Goal: Task Accomplishment & Management: Manage account settings

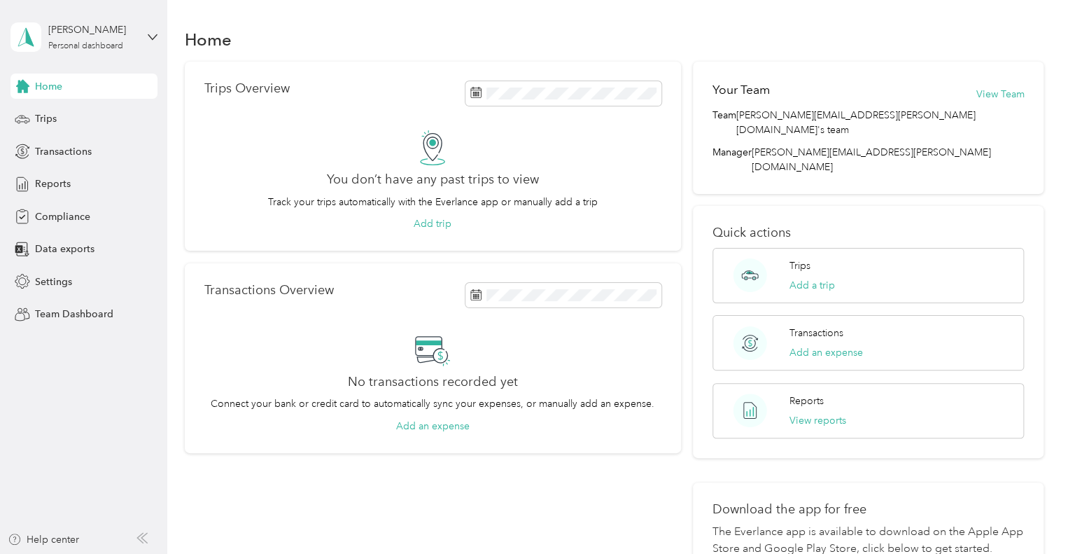
click at [145, 34] on div "[PERSON_NAME] Personal dashboard" at bounding box center [84, 37] width 147 height 49
click at [399, 22] on div "Home Trips Overview You don’t have any past trips to view Track your trips auto…" at bounding box center [614, 347] width 894 height 694
click at [142, 36] on div "[PERSON_NAME] Personal dashboard" at bounding box center [84, 37] width 147 height 49
click at [67, 119] on div "Team dashboard" at bounding box center [236, 115] width 433 height 25
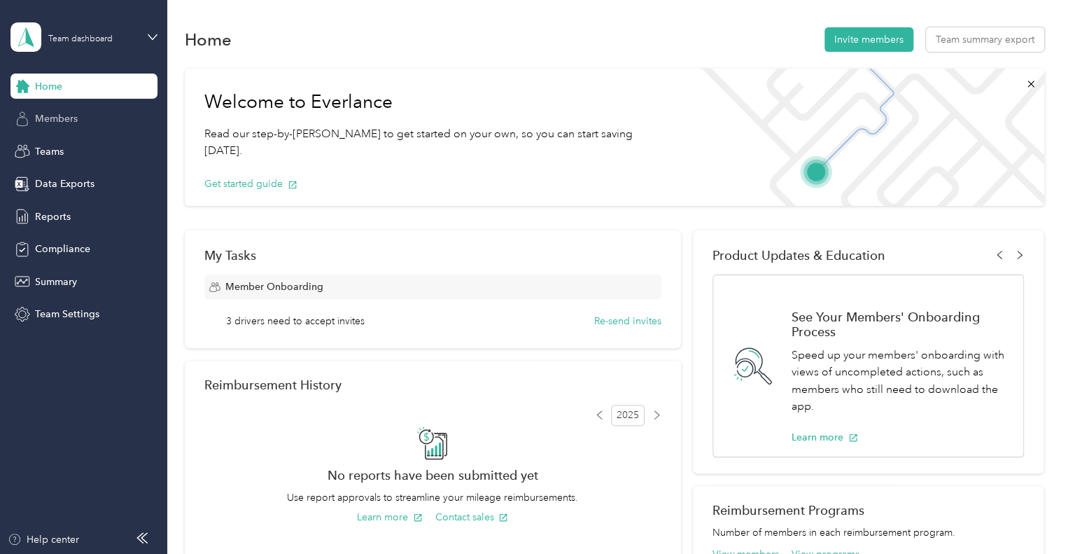
click at [49, 120] on span "Members" at bounding box center [56, 118] width 43 height 15
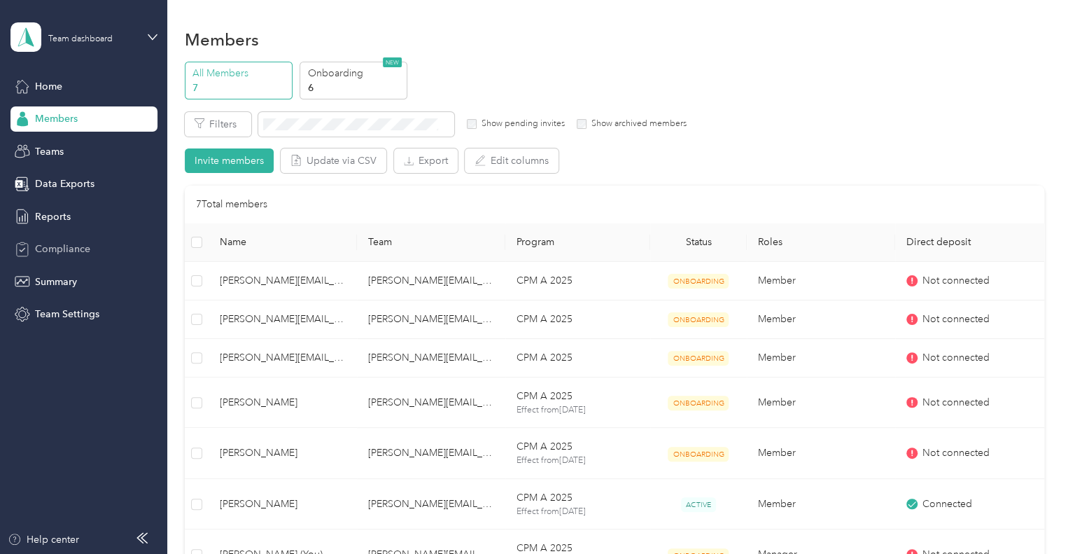
click at [35, 254] on span "Compliance" at bounding box center [62, 249] width 55 height 15
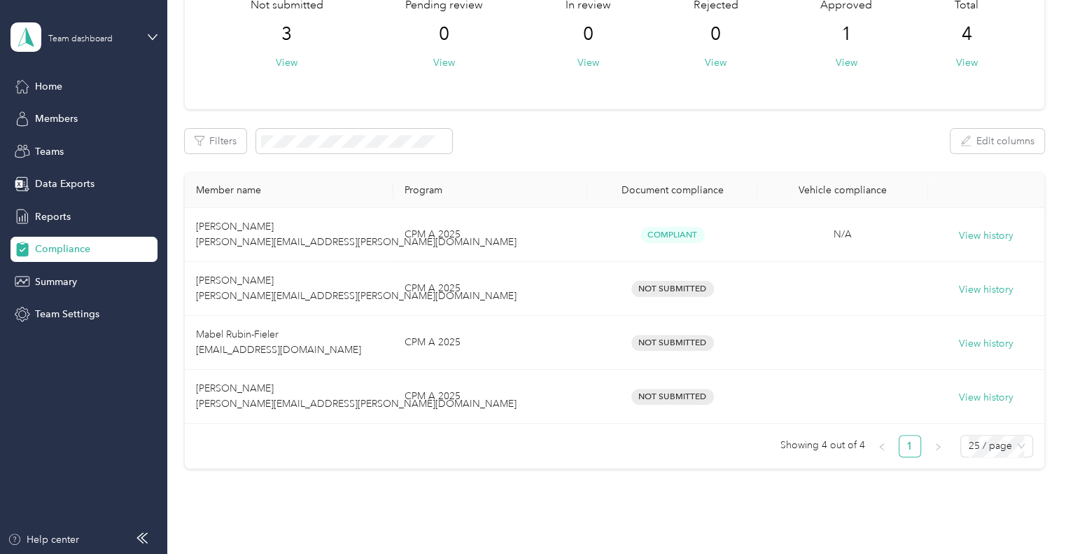
scroll to position [140, 0]
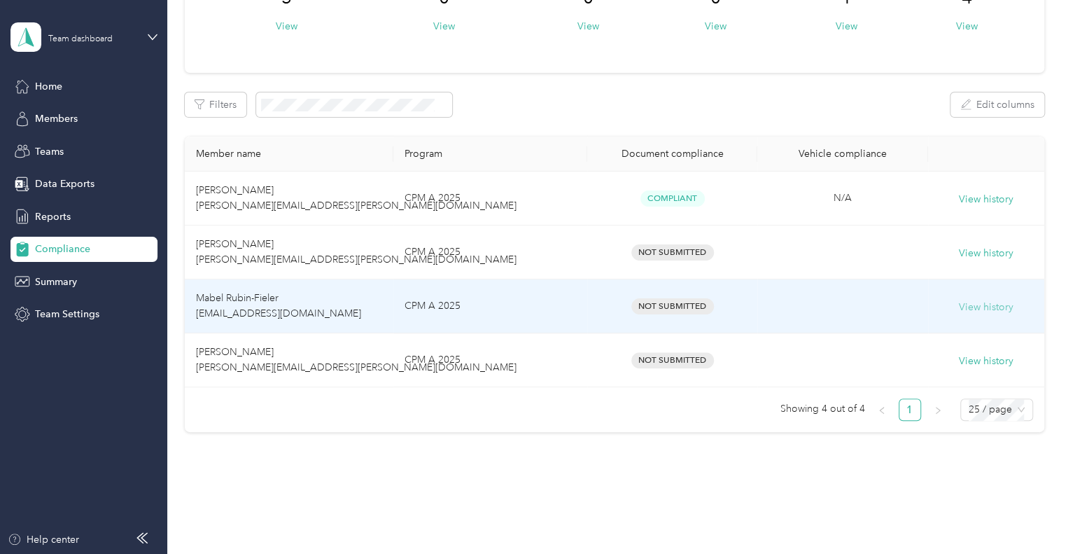
click at [982, 302] on button "View history" at bounding box center [986, 307] width 55 height 15
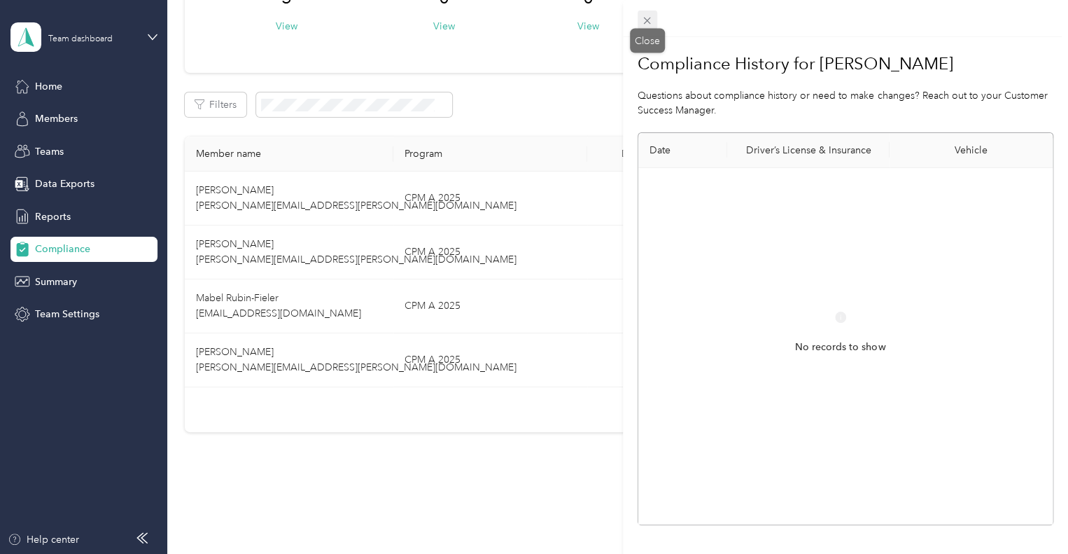
click at [650, 22] on icon at bounding box center [647, 21] width 12 height 12
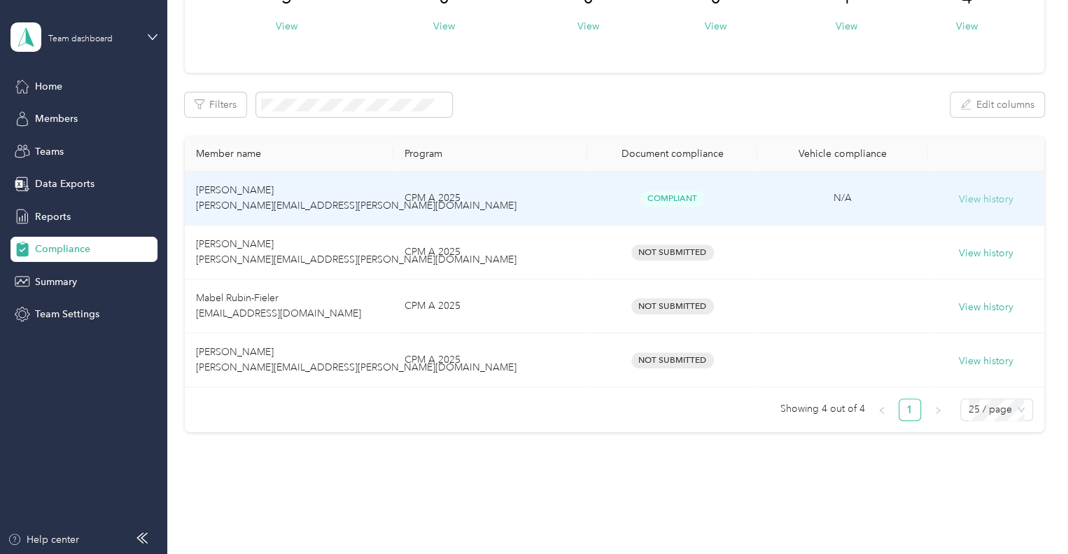
click at [965, 199] on button "View history" at bounding box center [986, 199] width 55 height 15
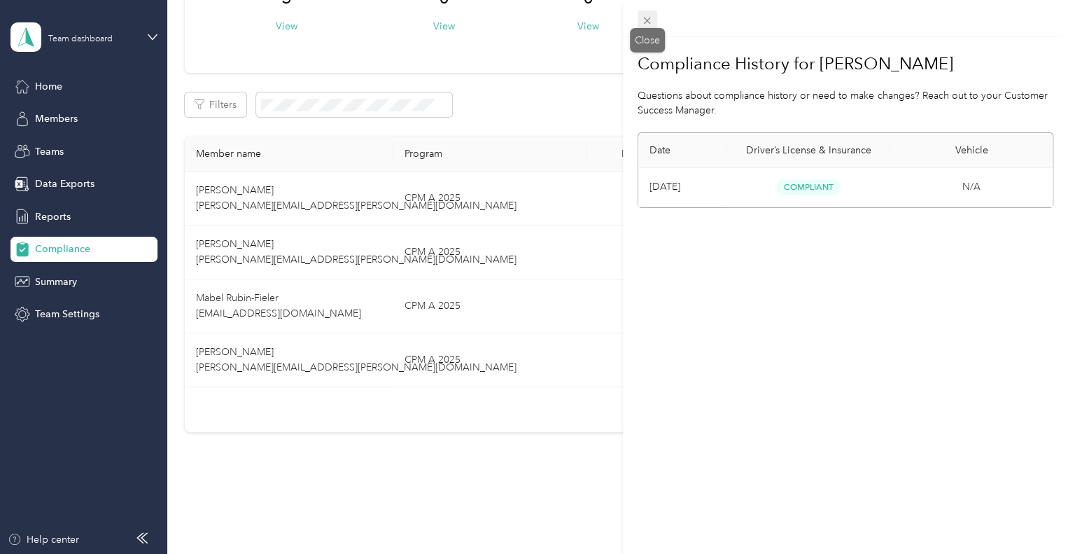
click at [643, 22] on icon at bounding box center [647, 21] width 12 height 12
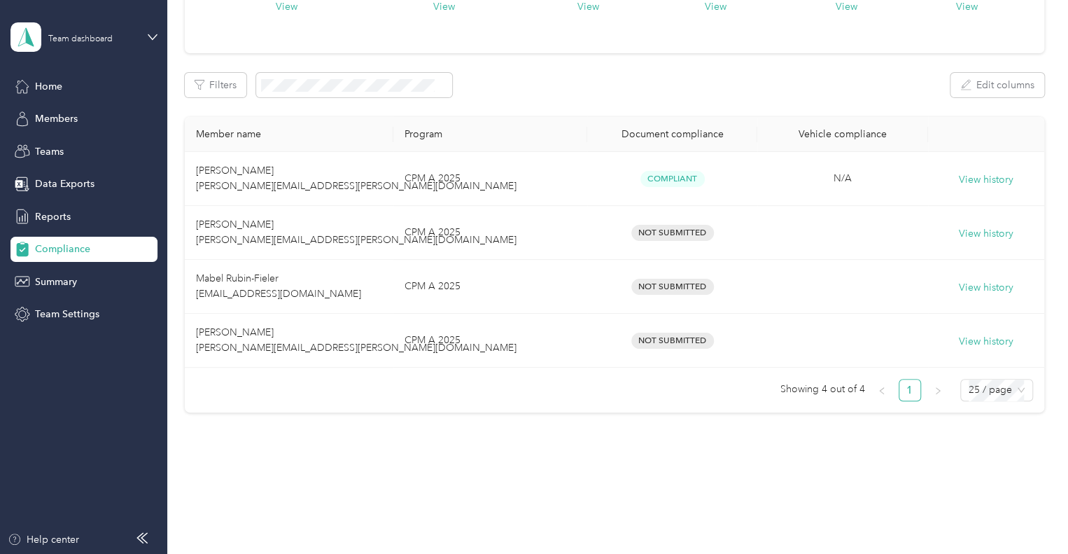
scroll to position [162, 0]
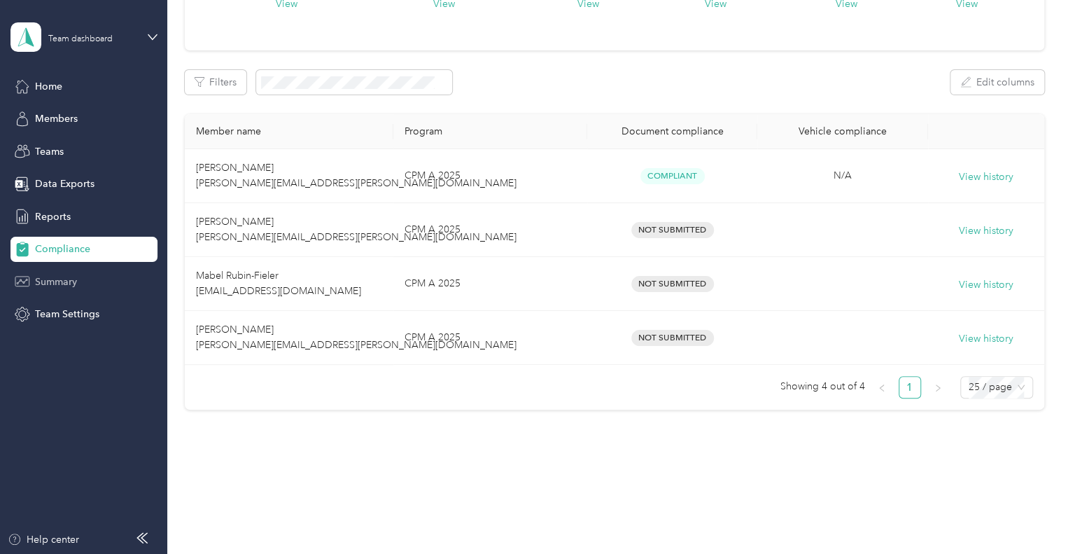
click at [66, 277] on span "Summary" at bounding box center [56, 281] width 42 height 15
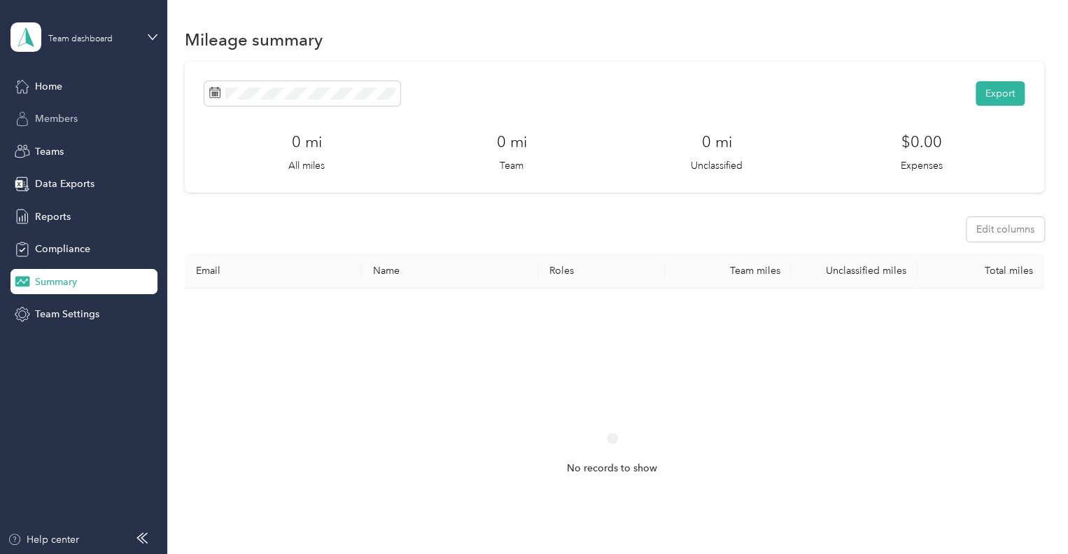
click at [54, 117] on span "Members" at bounding box center [56, 118] width 43 height 15
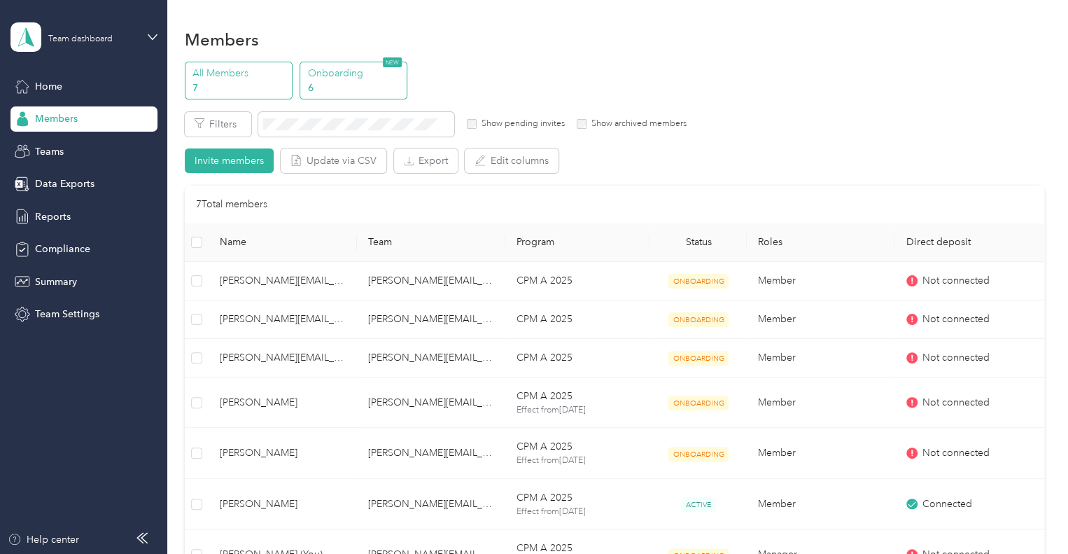
click at [368, 81] on p "6" at bounding box center [355, 88] width 95 height 15
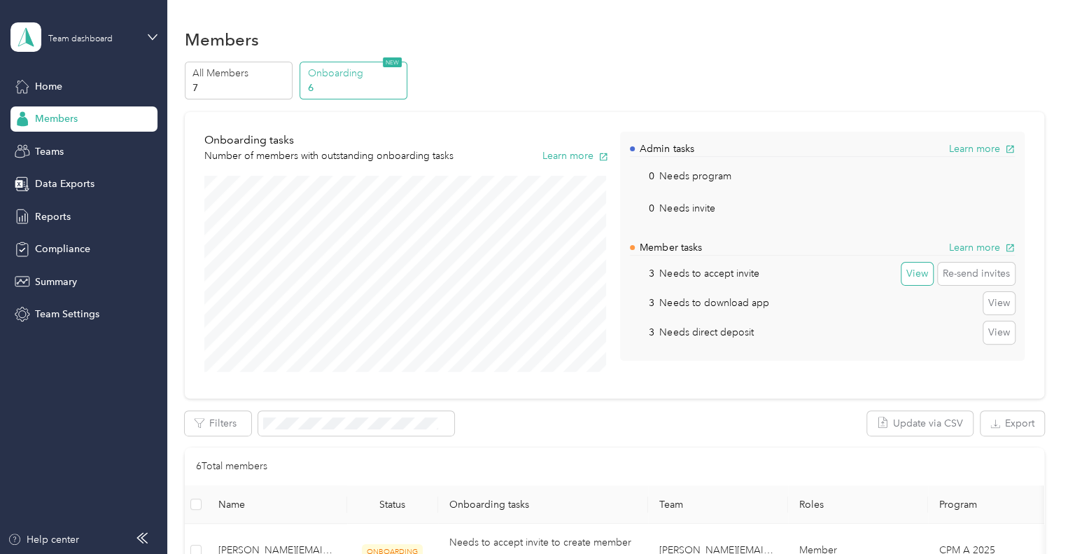
click at [920, 275] on button "View" at bounding box center [918, 274] width 32 height 22
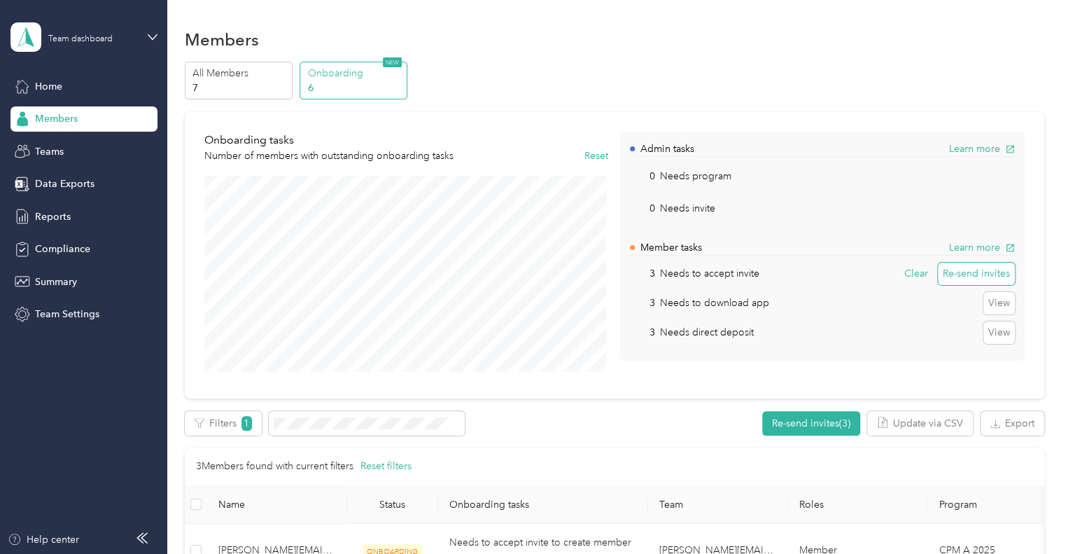
click at [952, 275] on button "Re-send invites" at bounding box center [976, 274] width 77 height 22
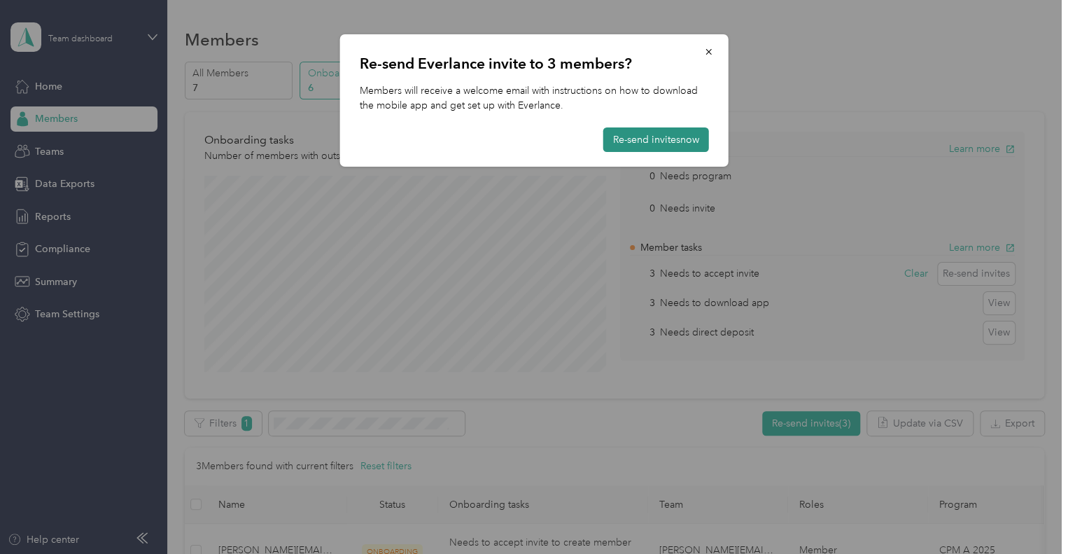
click at [641, 140] on button "Re-send invites now" at bounding box center [656, 139] width 106 height 25
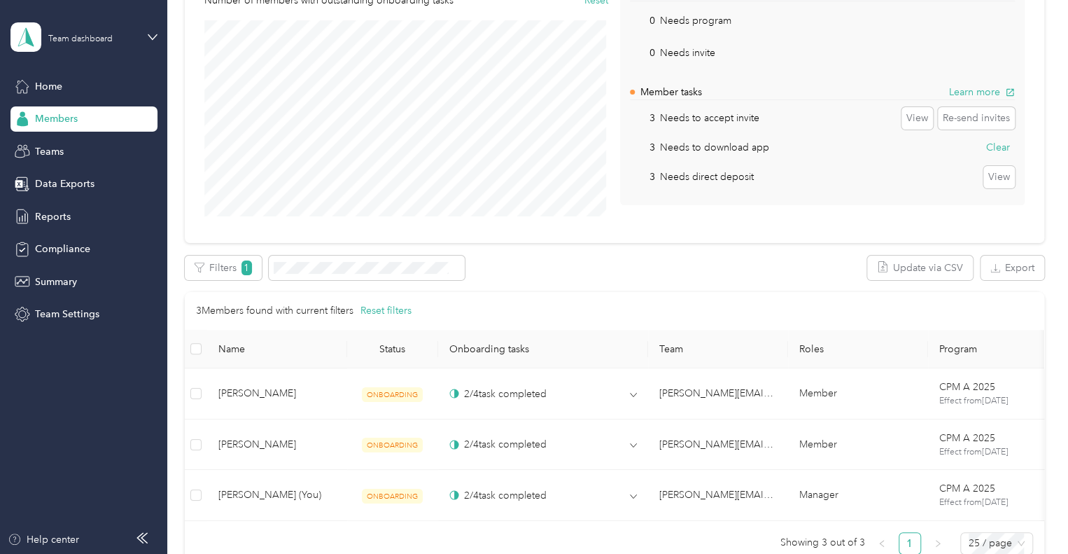
scroll to position [210, 0]
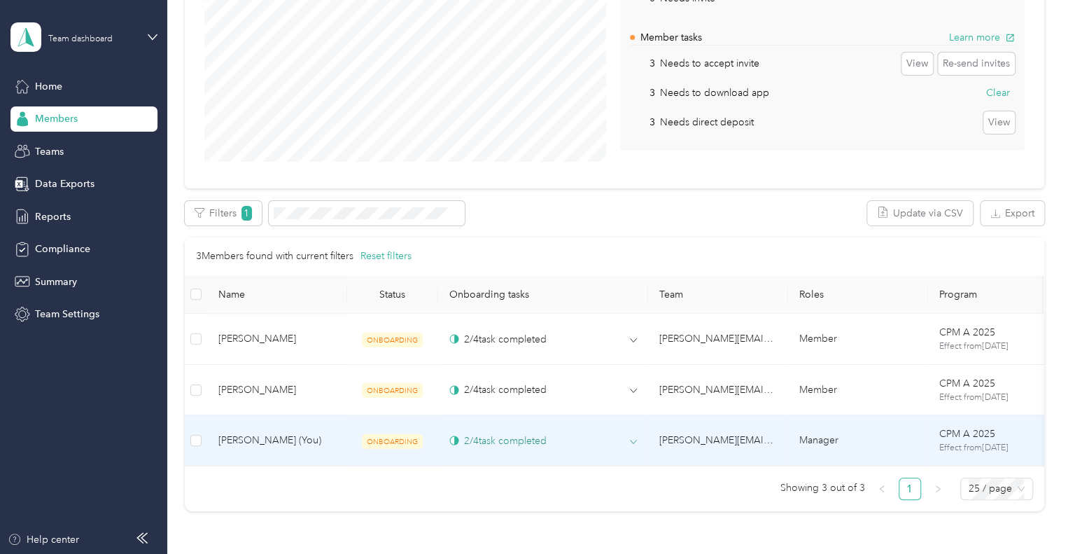
click at [631, 433] on div "2 / 4 task completed" at bounding box center [543, 440] width 188 height 15
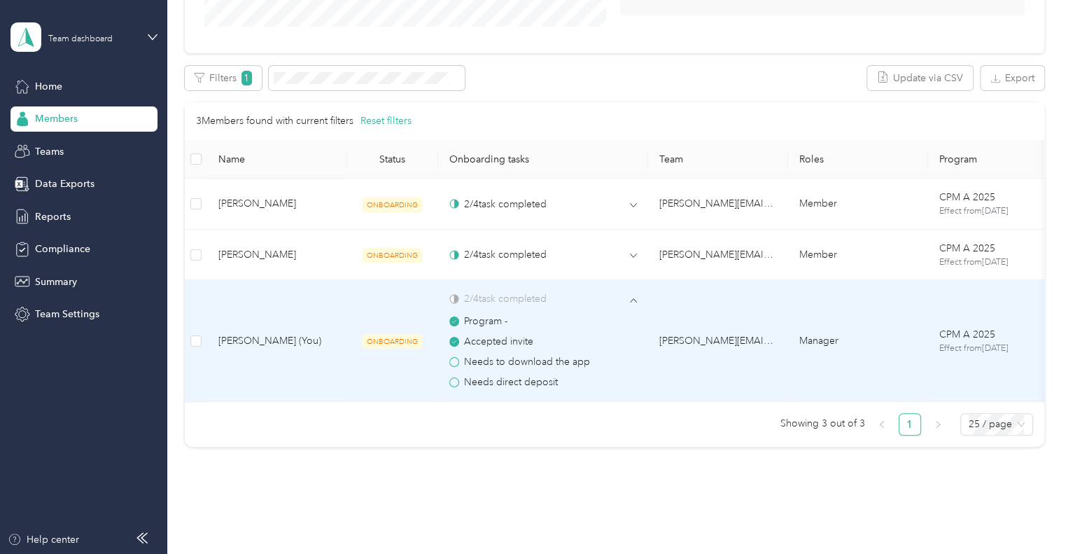
scroll to position [350, 0]
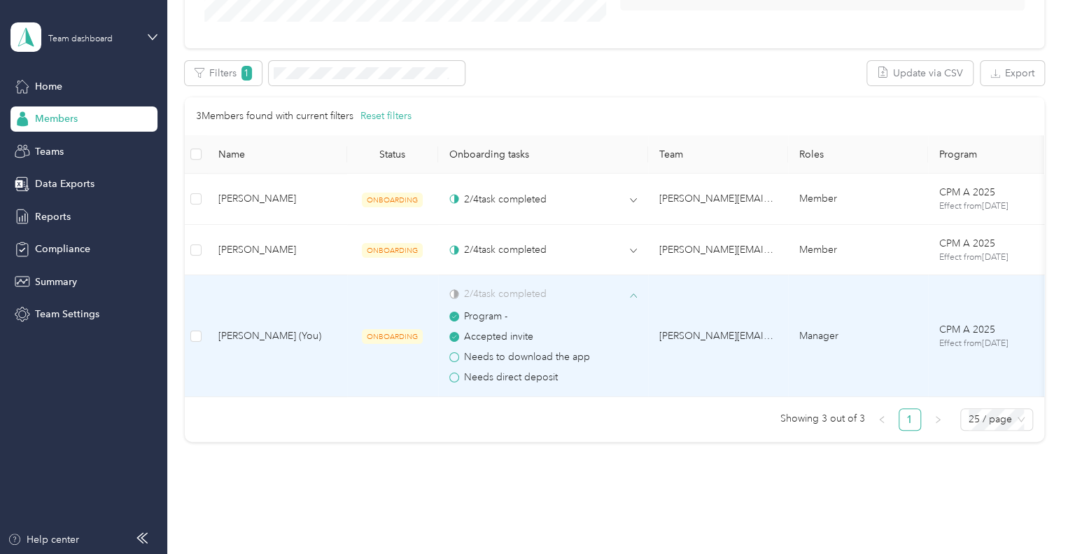
click at [631, 296] on icon at bounding box center [633, 295] width 7 height 7
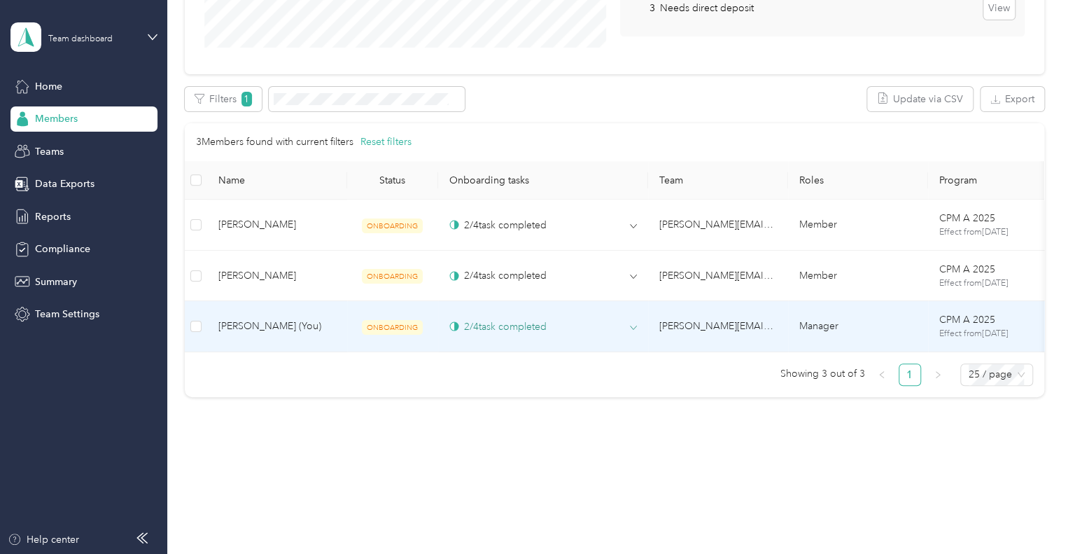
click at [624, 319] on div "2 / 4 task completed" at bounding box center [543, 326] width 188 height 15
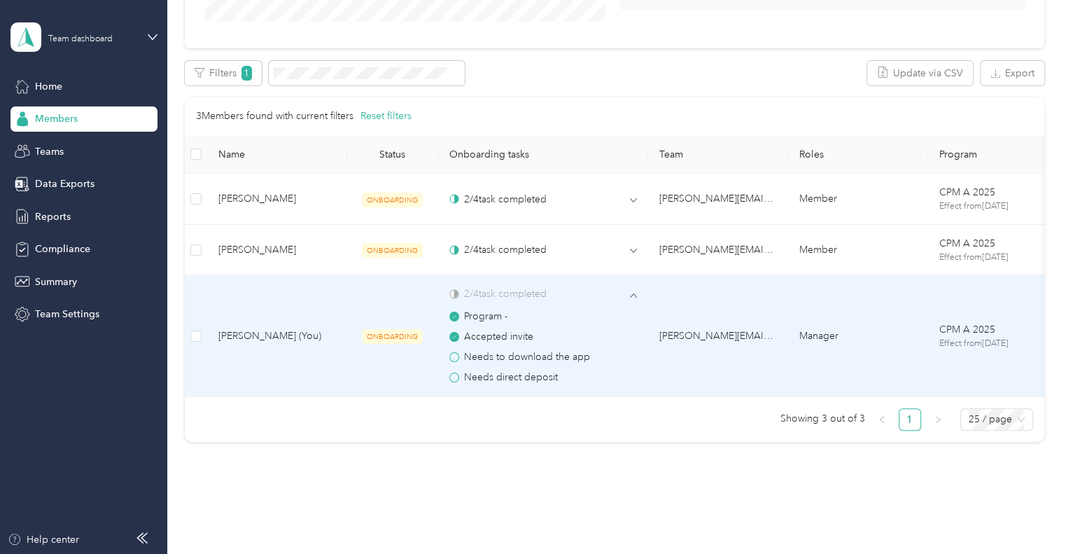
click at [629, 315] on div "Program -" at bounding box center [543, 316] width 188 height 15
click at [638, 297] on td "2 / 4 task completed Program - Accepted invite Needs to download the app Needs …" at bounding box center [543, 336] width 210 height 122
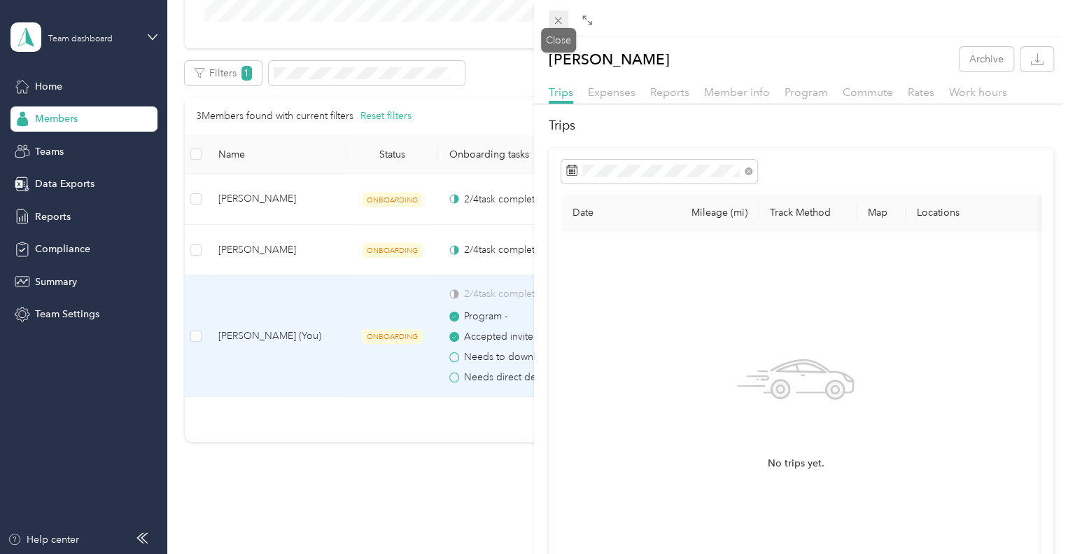
click at [560, 21] on icon at bounding box center [558, 21] width 12 height 12
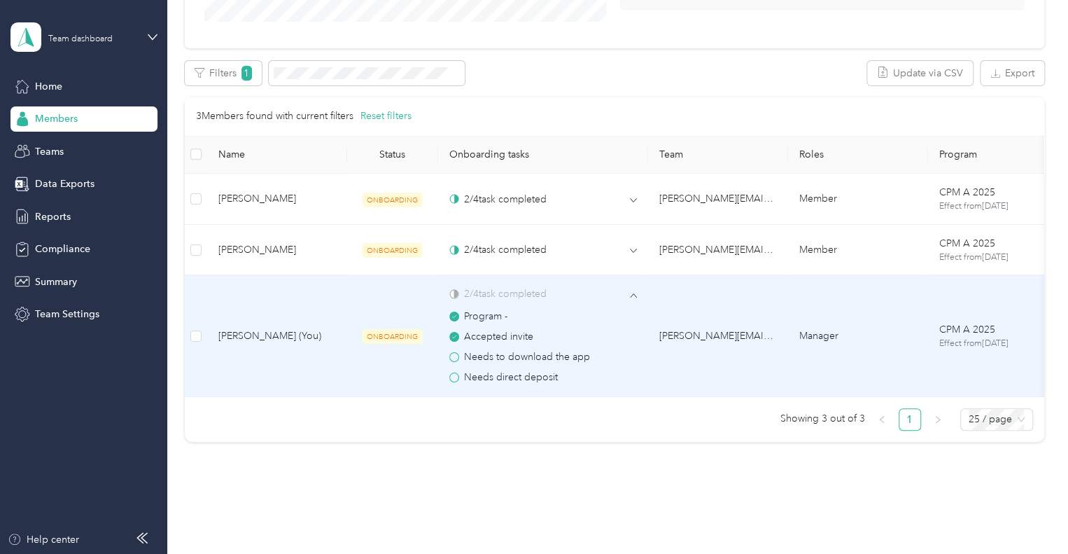
click at [635, 295] on icon at bounding box center [633, 295] width 7 height 7
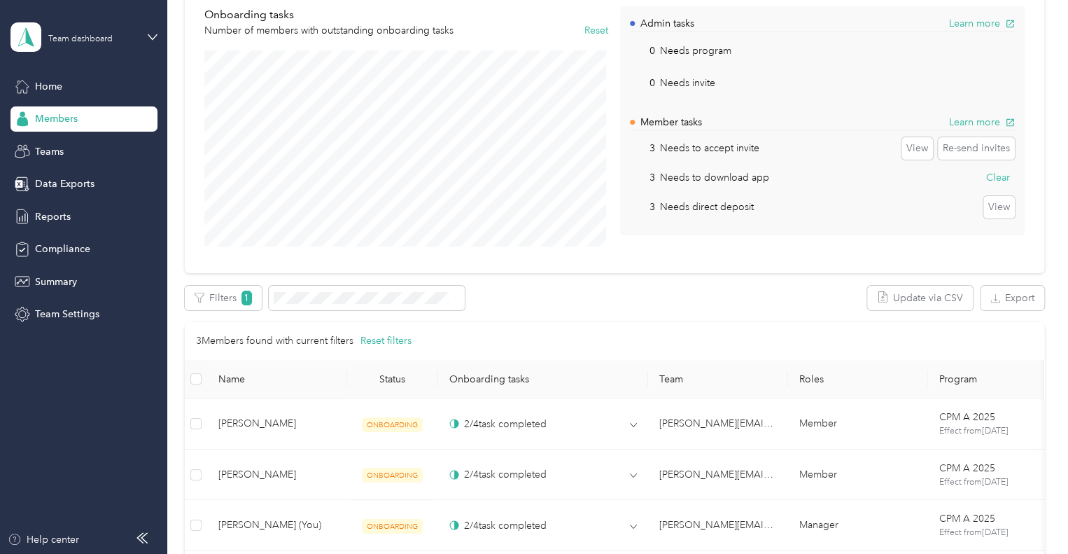
scroll to position [53, 0]
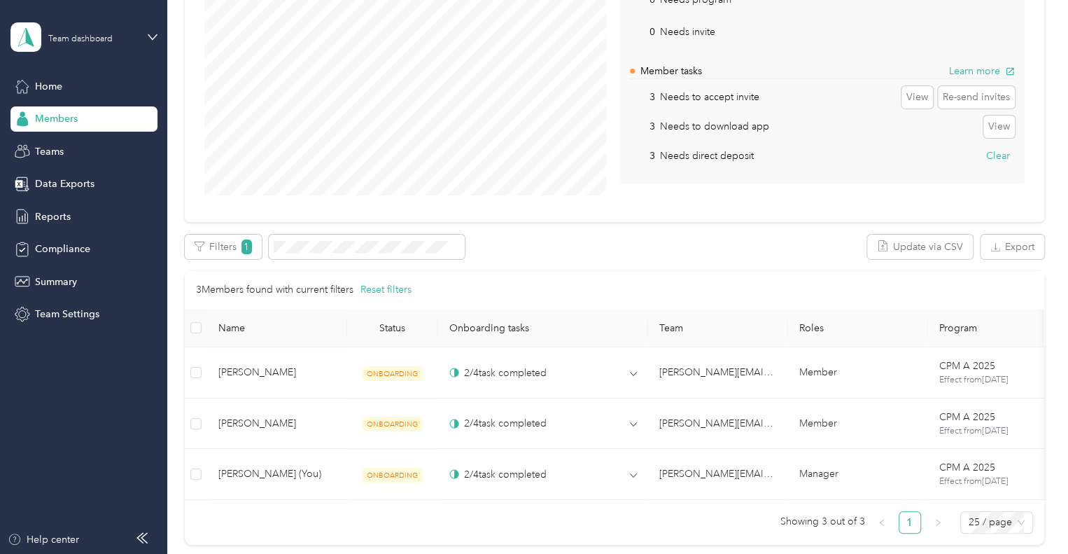
scroll to position [123, 0]
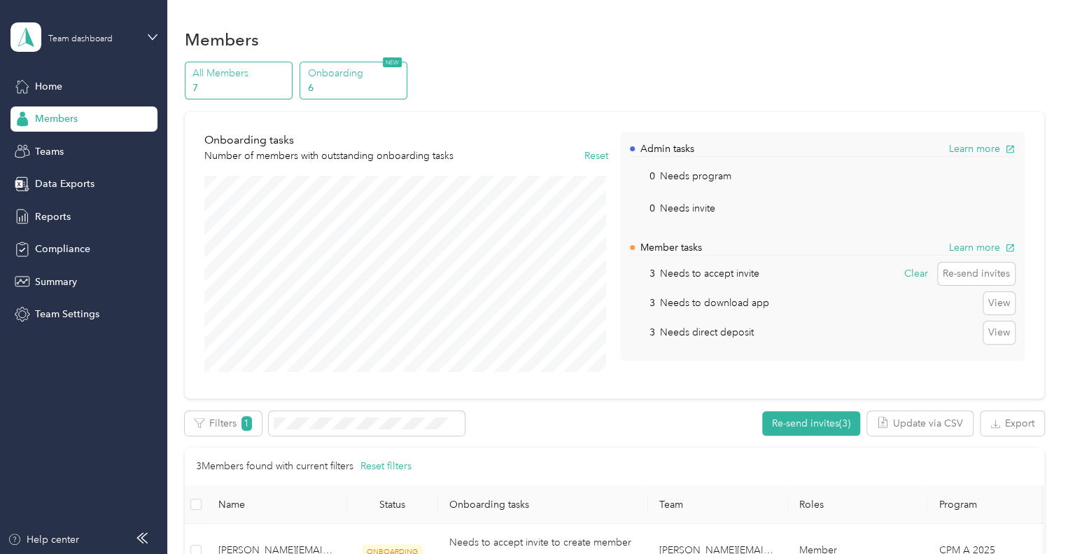
click at [211, 88] on p "7" at bounding box center [240, 88] width 95 height 15
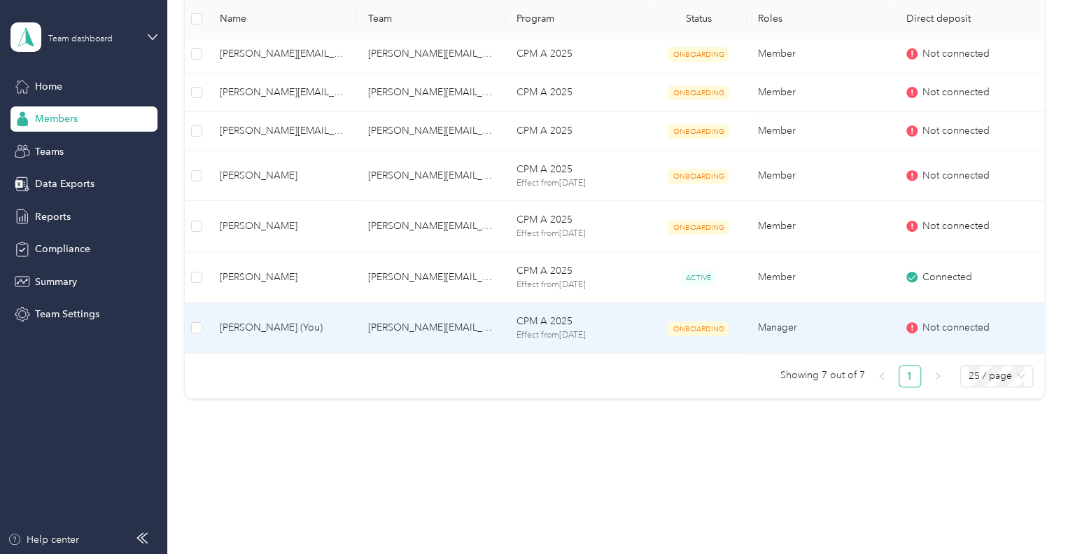
scroll to position [157, 0]
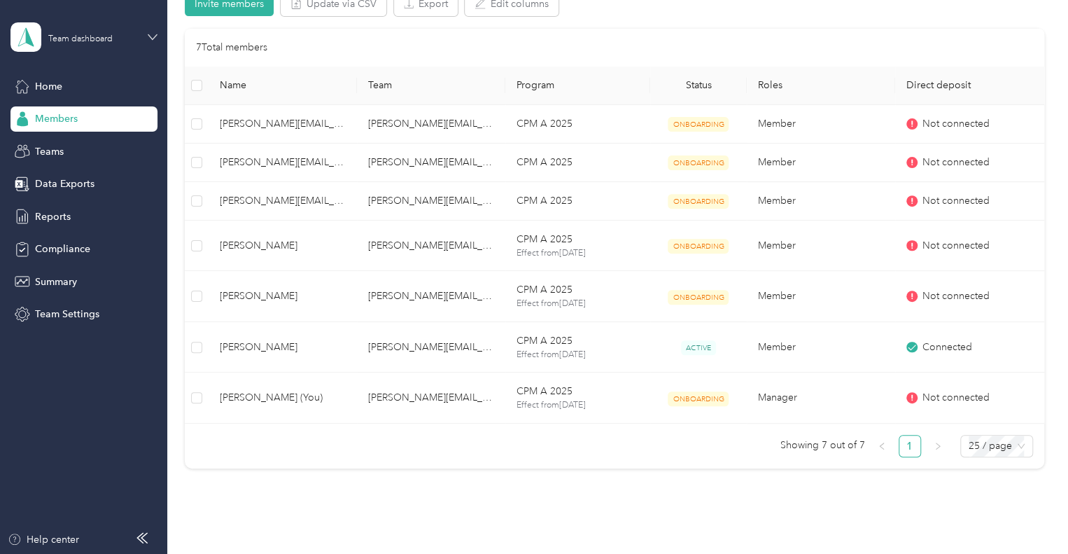
click at [148, 36] on icon at bounding box center [153, 37] width 10 height 10
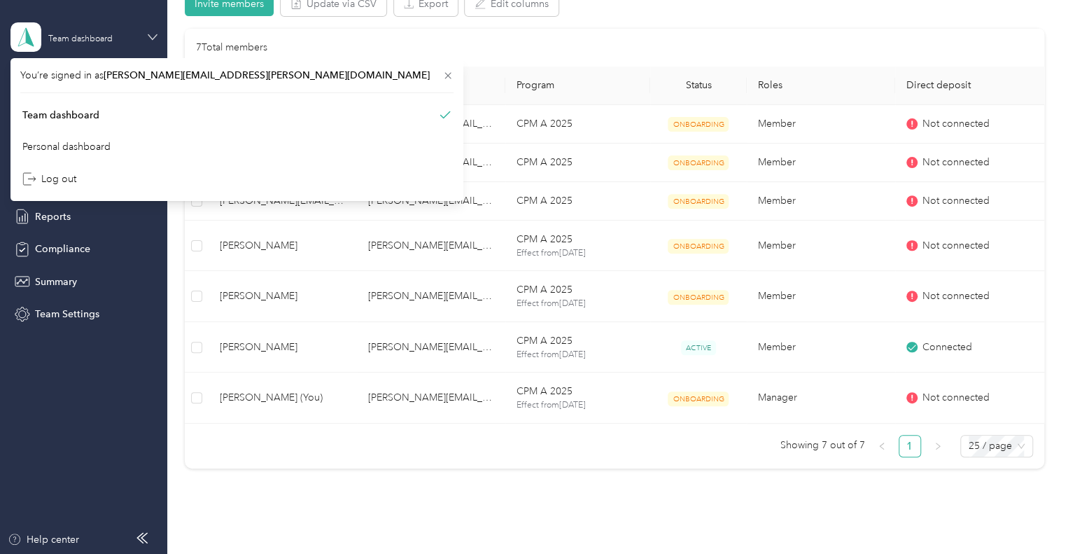
click at [148, 36] on icon at bounding box center [153, 37] width 10 height 10
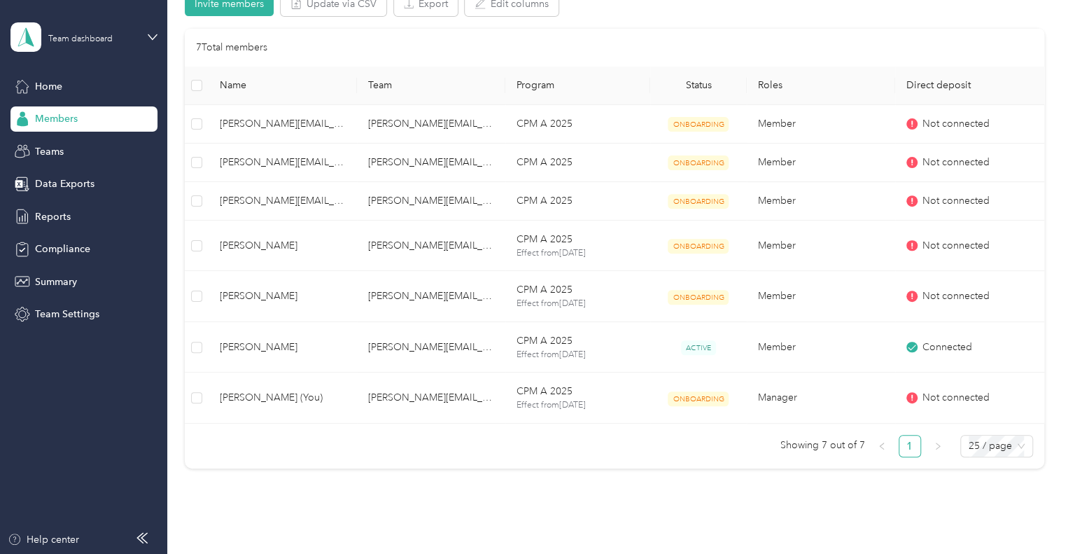
click at [509, 31] on div "7 Total members" at bounding box center [615, 48] width 860 height 38
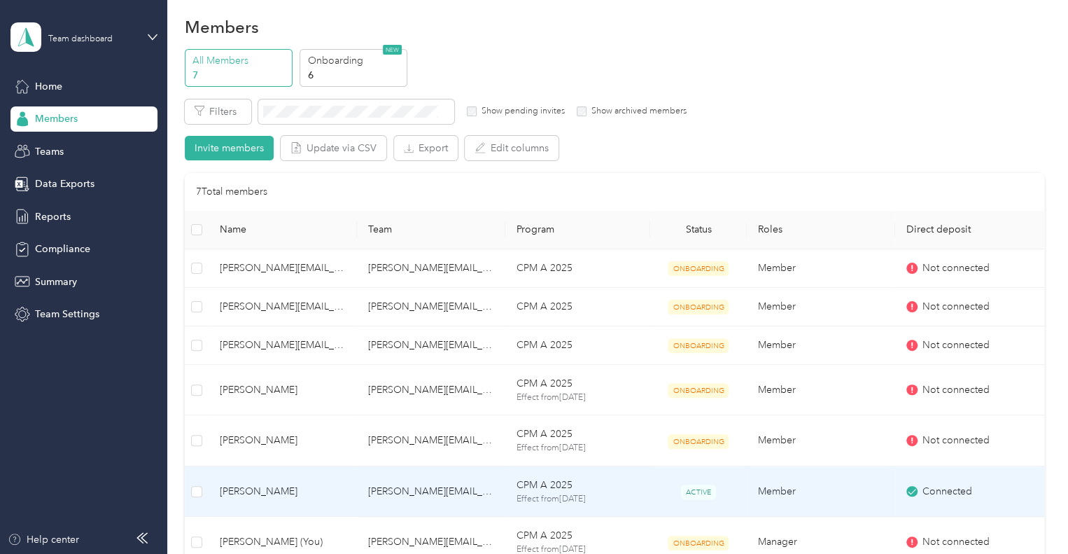
scroll to position [0, 0]
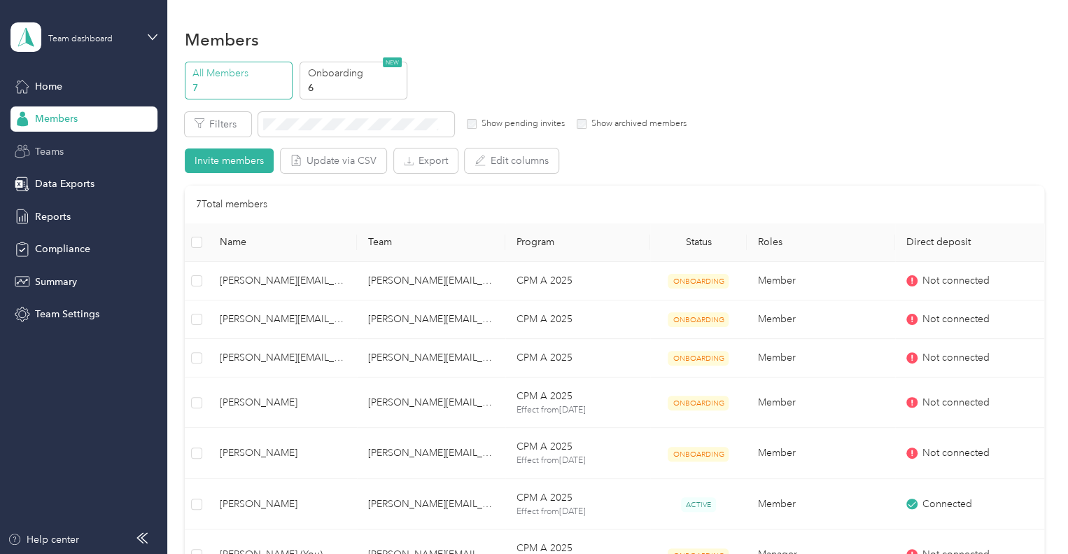
click at [57, 151] on span "Teams" at bounding box center [49, 151] width 29 height 15
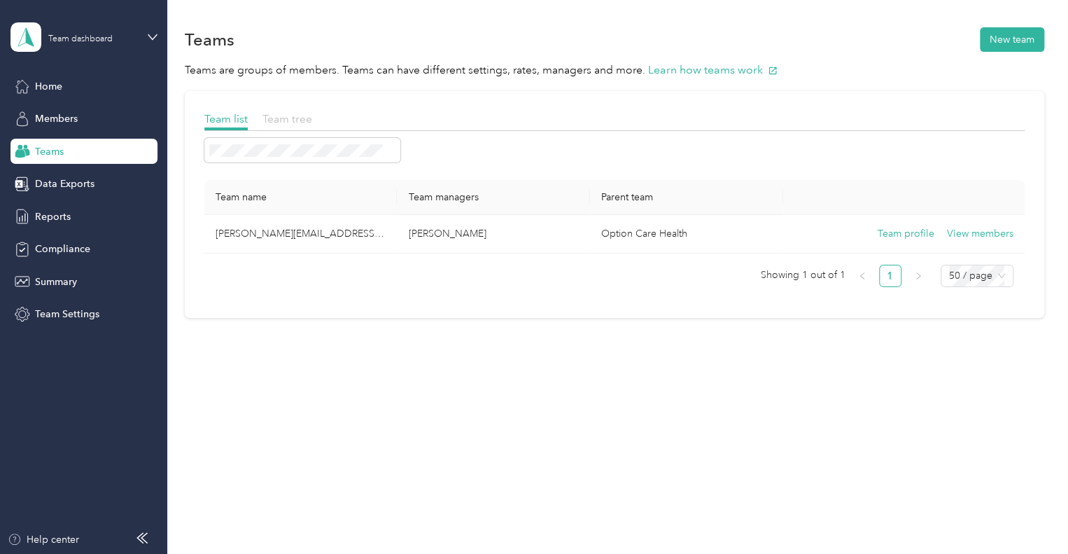
click at [281, 120] on span "Team tree" at bounding box center [288, 118] width 50 height 13
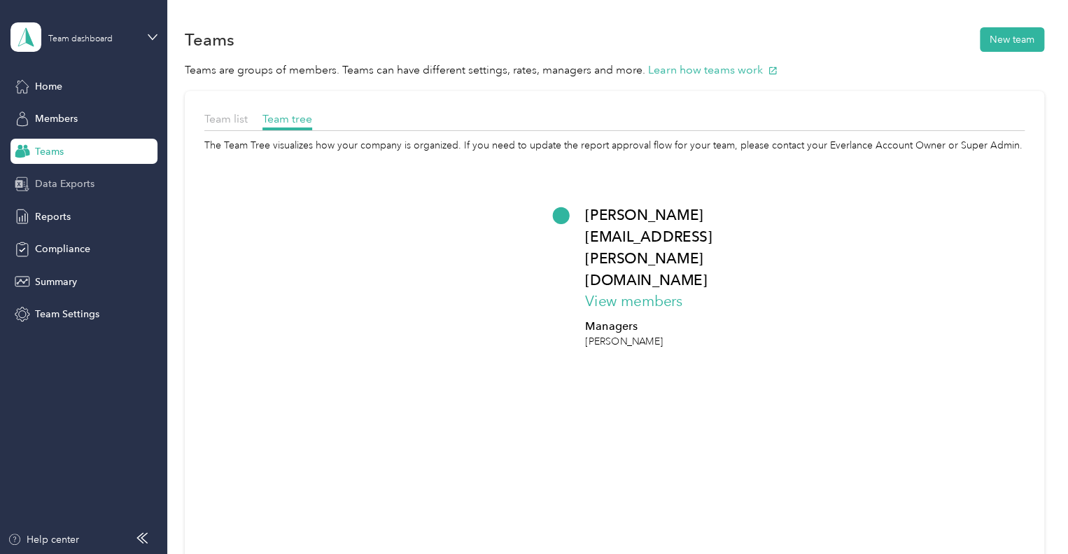
click at [80, 189] on span "Data Exports" at bounding box center [65, 183] width 60 height 15
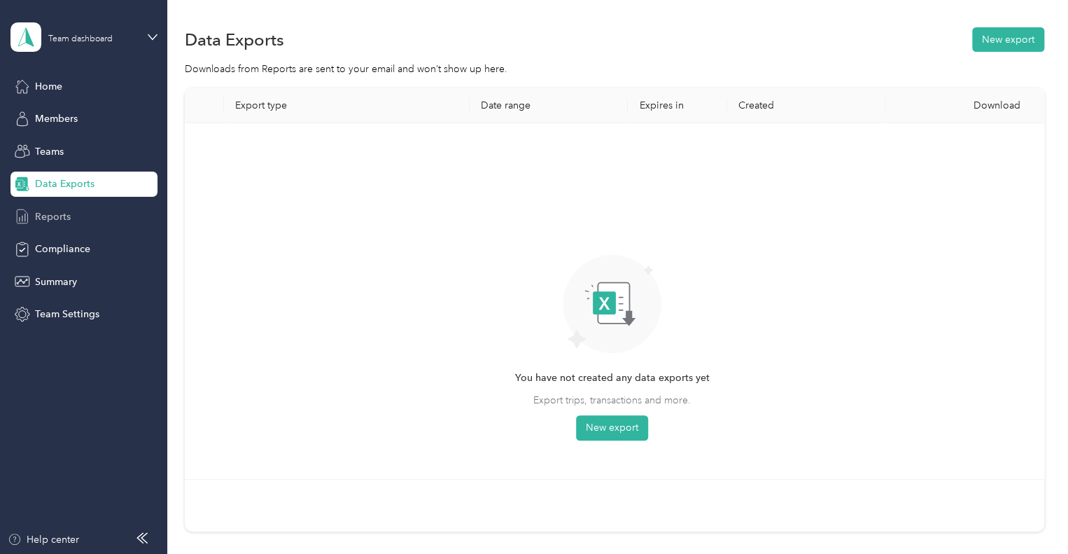
click at [69, 218] on span "Reports" at bounding box center [53, 216] width 36 height 15
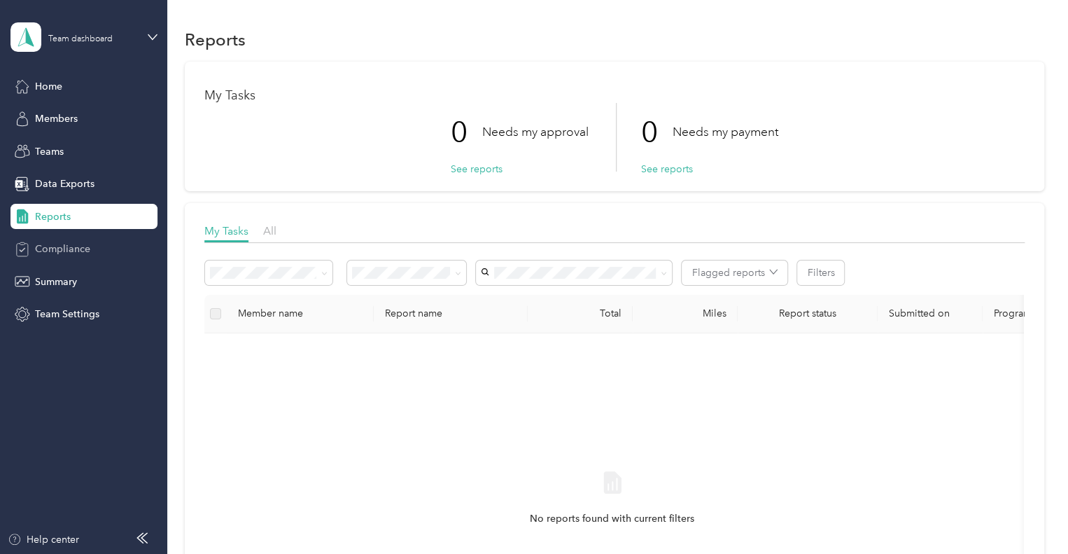
click at [72, 242] on span "Compliance" at bounding box center [62, 249] width 55 height 15
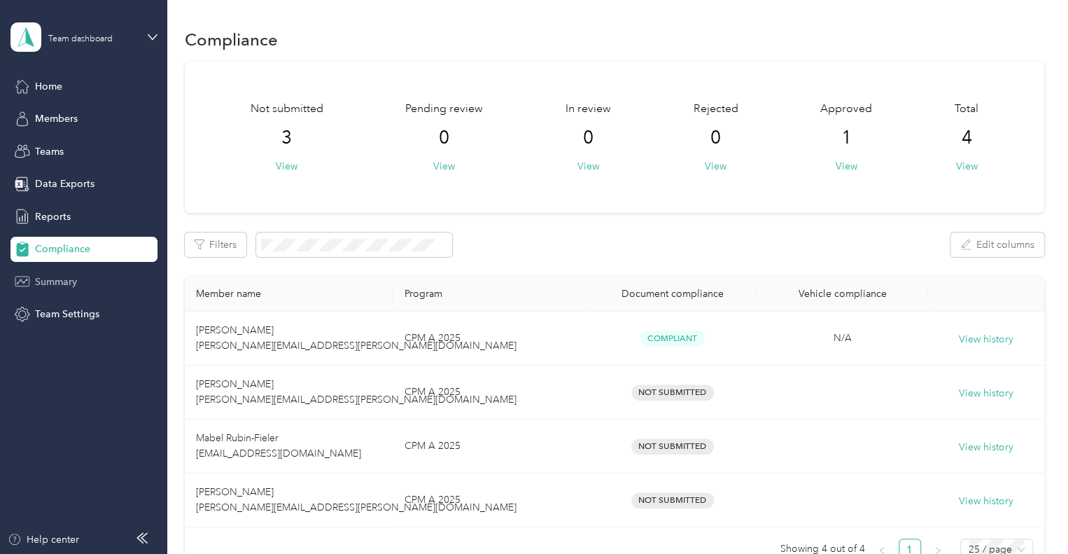
click at [76, 281] on span "Summary" at bounding box center [56, 281] width 42 height 15
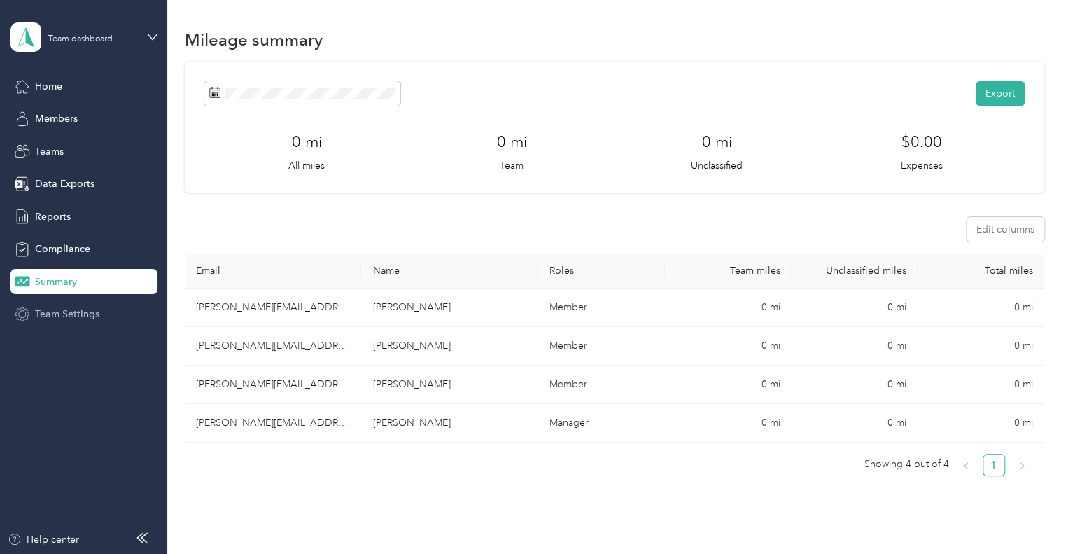
click at [73, 310] on span "Team Settings" at bounding box center [67, 314] width 64 height 15
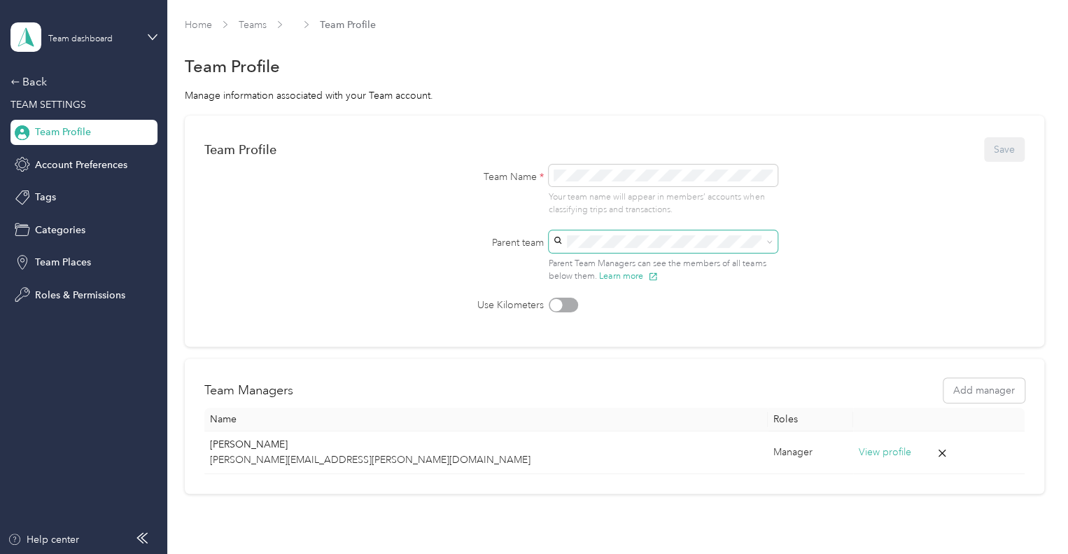
click at [767, 240] on icon at bounding box center [770, 242] width 6 height 6
drag, startPoint x: 351, startPoint y: 289, endPoint x: 363, endPoint y: 295, distance: 12.9
click at [363, 295] on form "Team Profile Save Team Name * Your team name will appear in members’ accounts w…" at bounding box center [614, 223] width 820 height 177
click at [67, 260] on span "Team Places" at bounding box center [63, 262] width 56 height 15
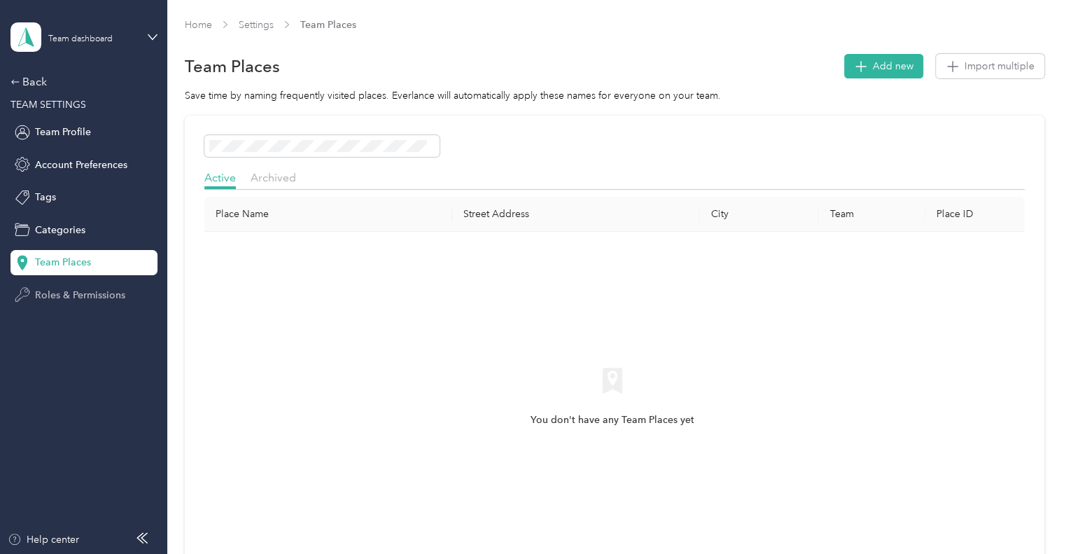
click at [64, 286] on div "Roles & Permissions" at bounding box center [84, 294] width 147 height 25
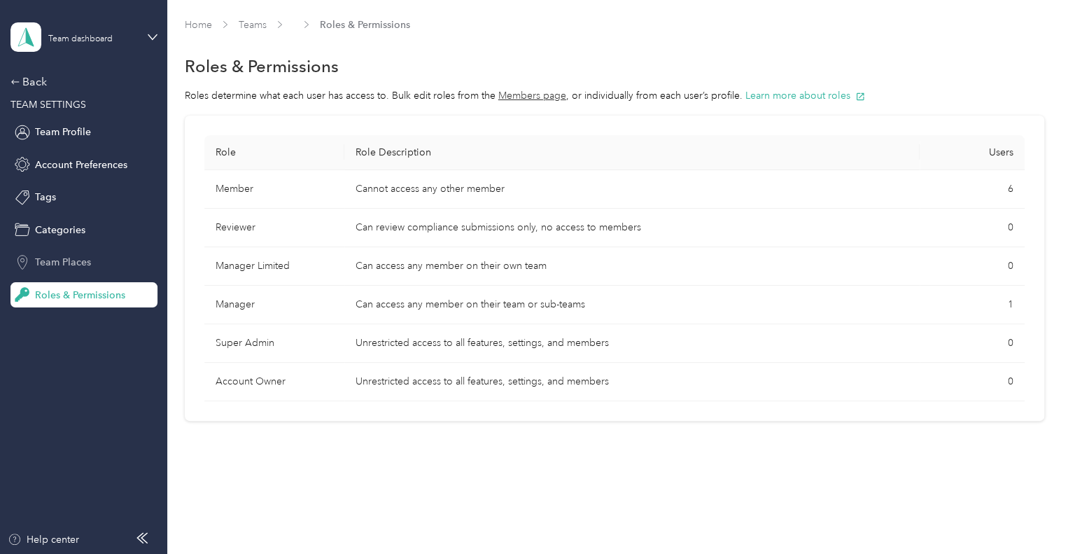
click at [68, 258] on span "Team Places" at bounding box center [63, 262] width 56 height 15
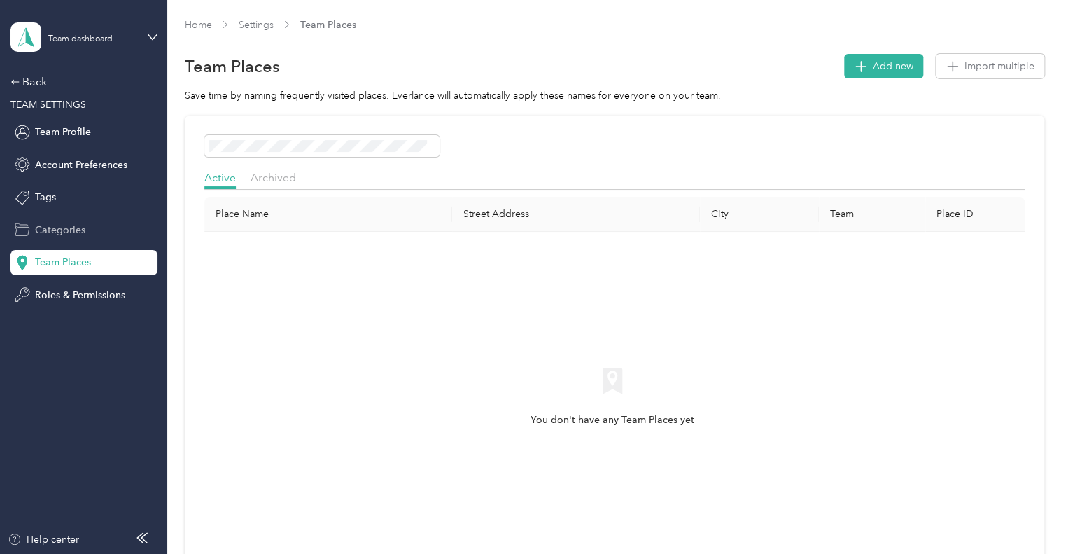
click at [56, 229] on span "Categories" at bounding box center [60, 230] width 50 height 15
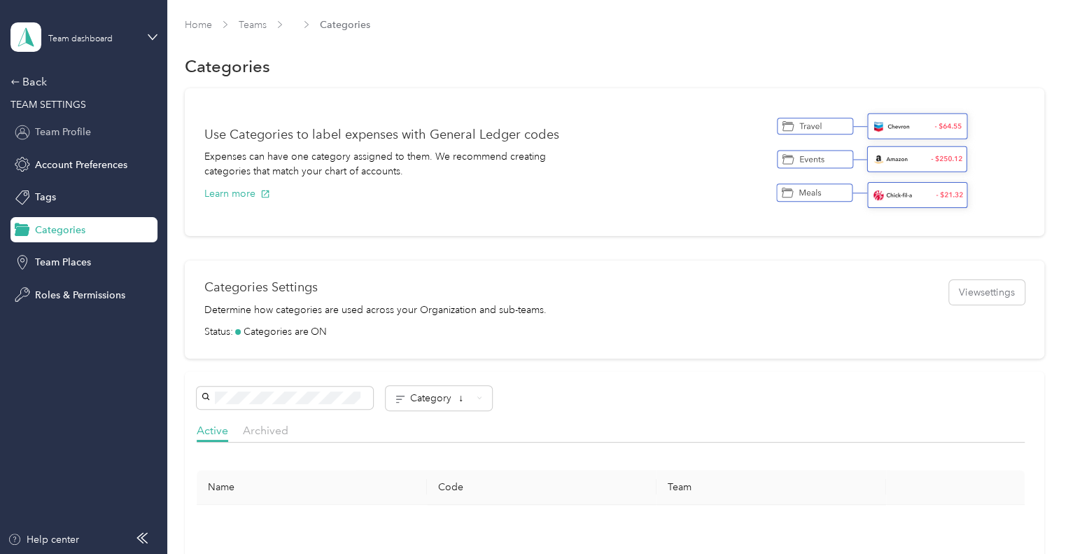
click at [62, 131] on span "Team Profile" at bounding box center [63, 132] width 56 height 15
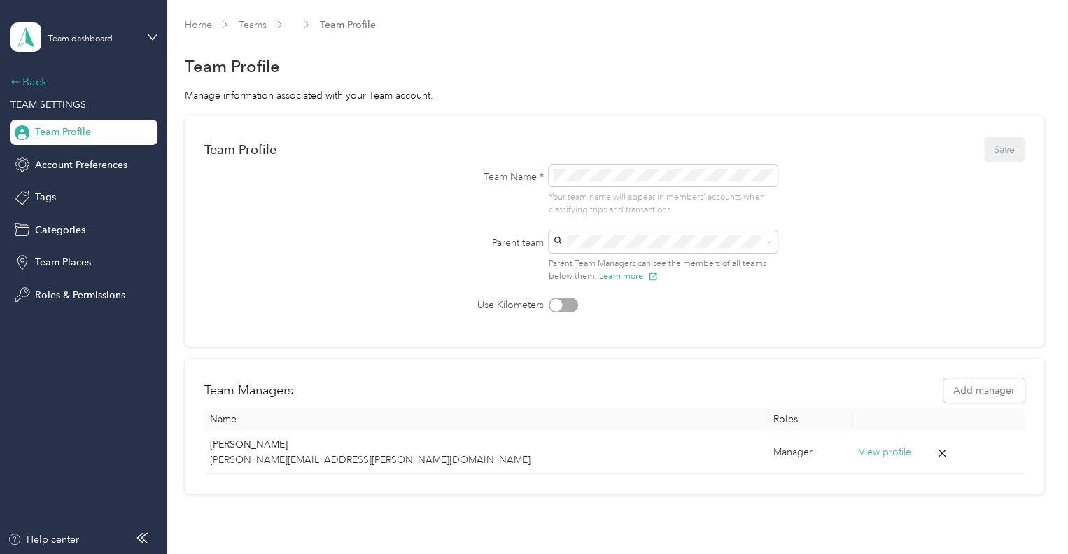
click at [34, 76] on div "Back" at bounding box center [81, 82] width 140 height 17
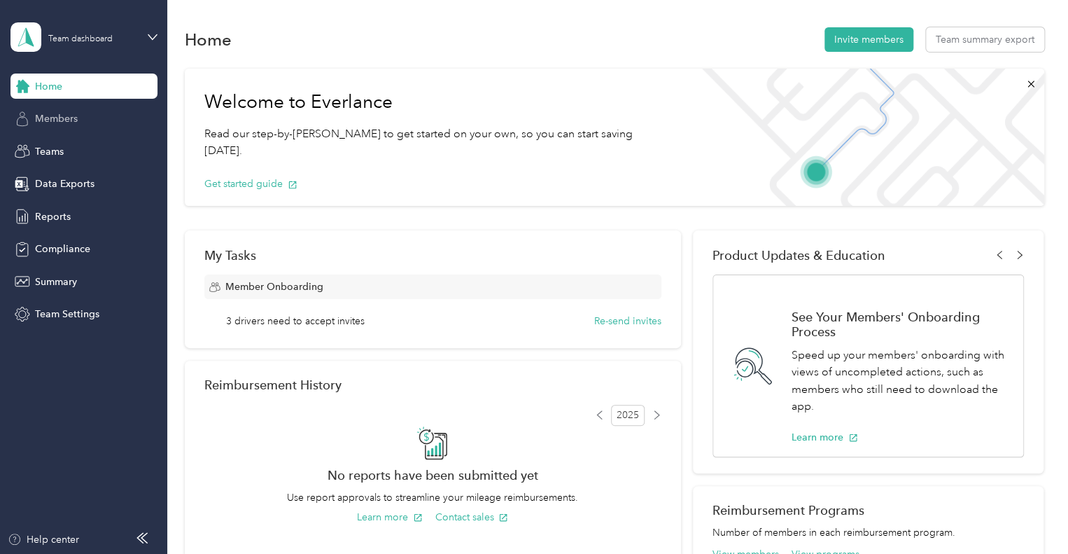
click at [56, 122] on span "Members" at bounding box center [56, 118] width 43 height 15
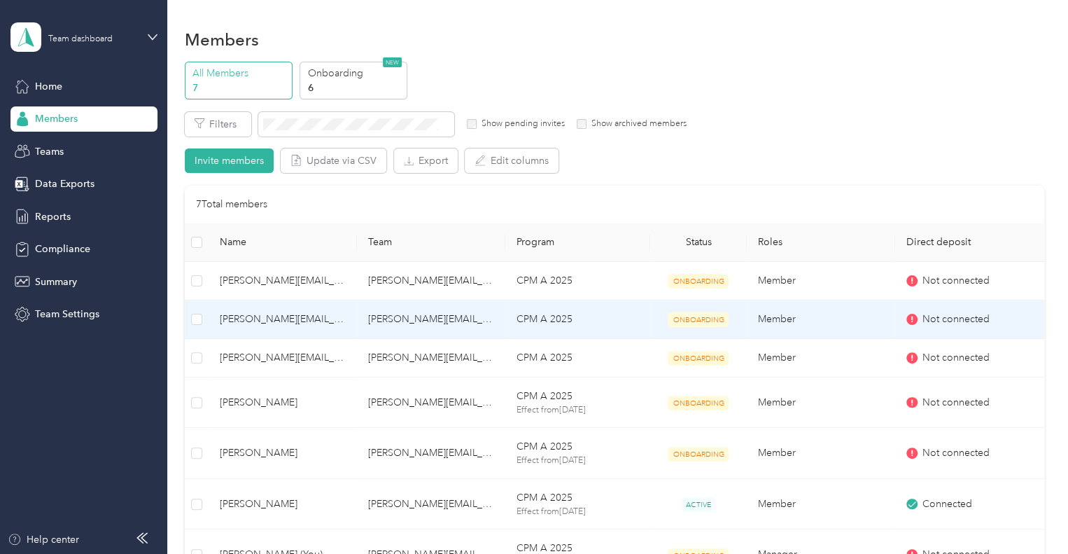
scroll to position [140, 0]
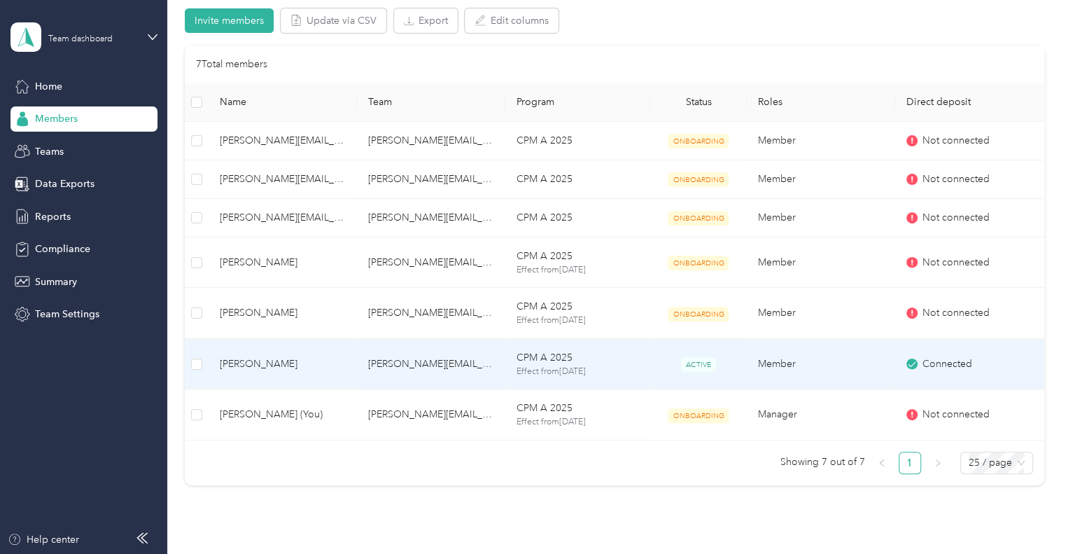
click at [249, 363] on span "[PERSON_NAME]" at bounding box center [283, 363] width 126 height 15
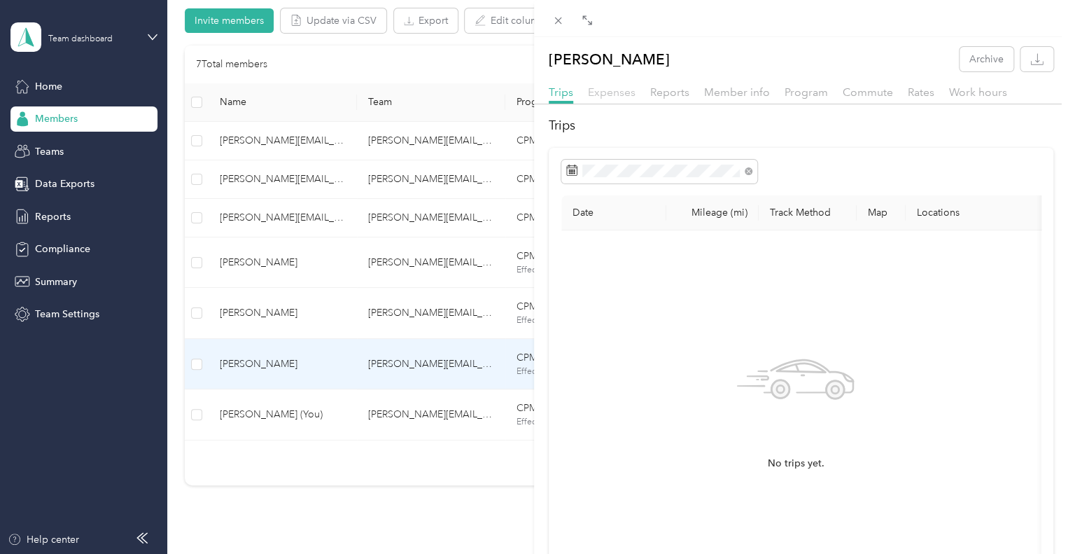
click at [613, 92] on span "Expenses" at bounding box center [612, 91] width 48 height 13
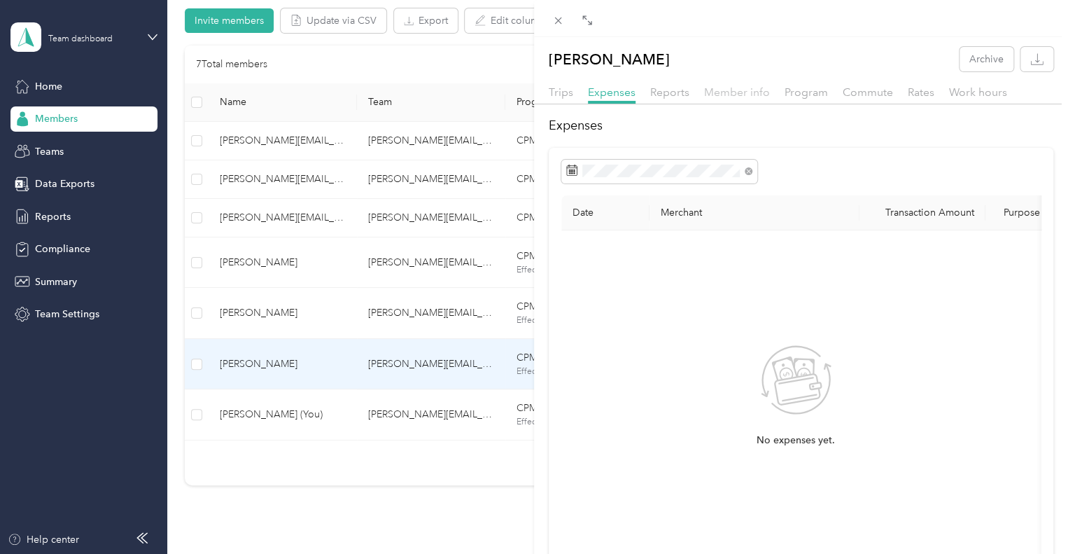
click at [733, 91] on span "Member info" at bounding box center [737, 91] width 66 height 13
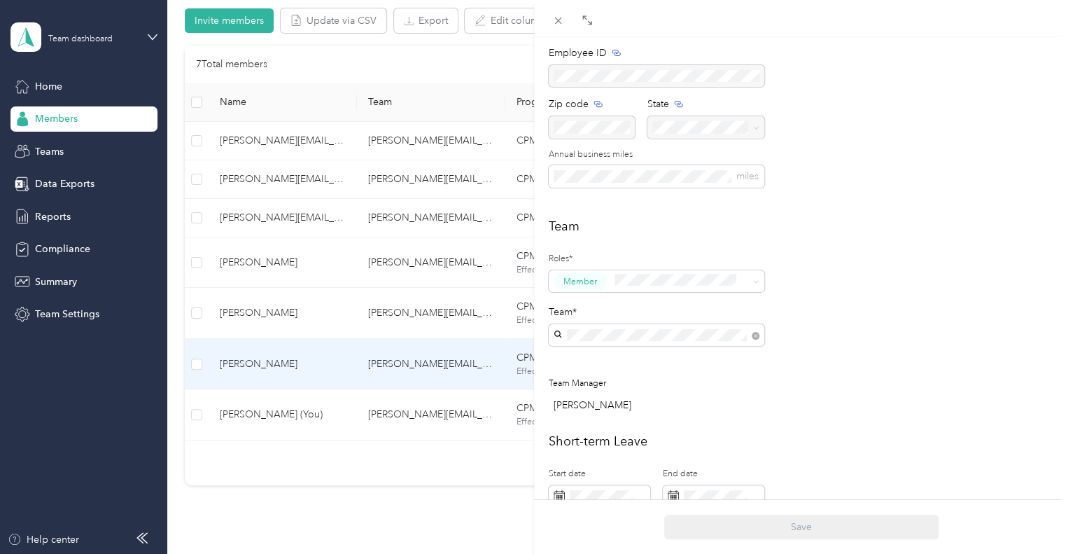
scroll to position [280, 0]
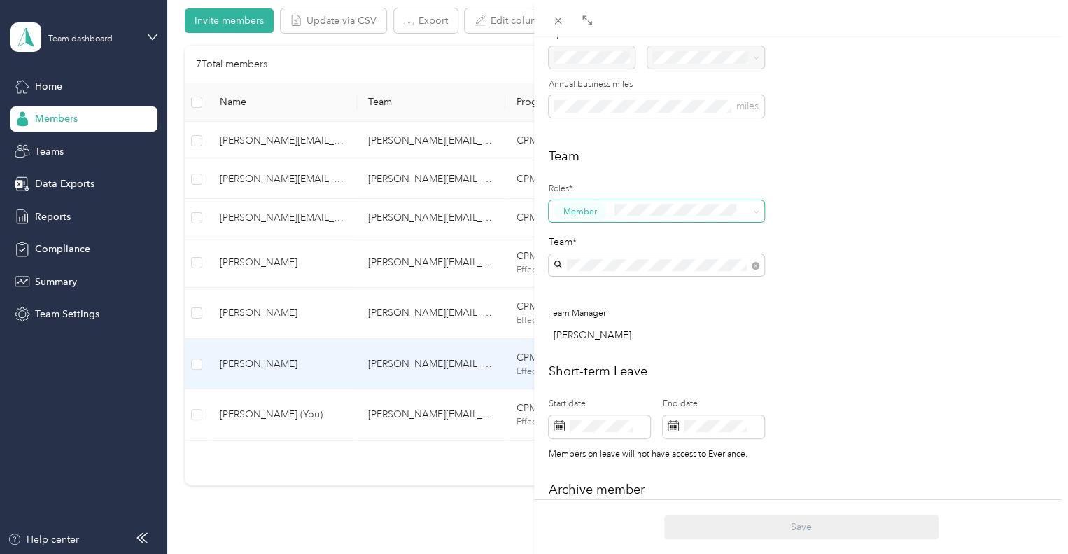
click at [758, 207] on span at bounding box center [756, 211] width 6 height 12
click at [909, 274] on div "Team Roles* Member Team* Team Manager [PERSON_NAME]" at bounding box center [801, 248] width 505 height 203
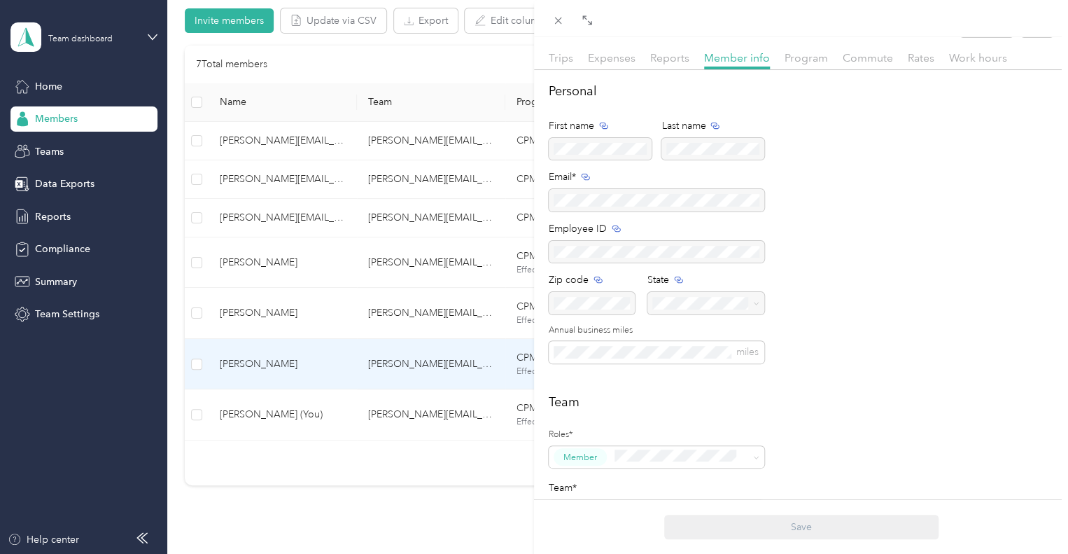
scroll to position [0, 0]
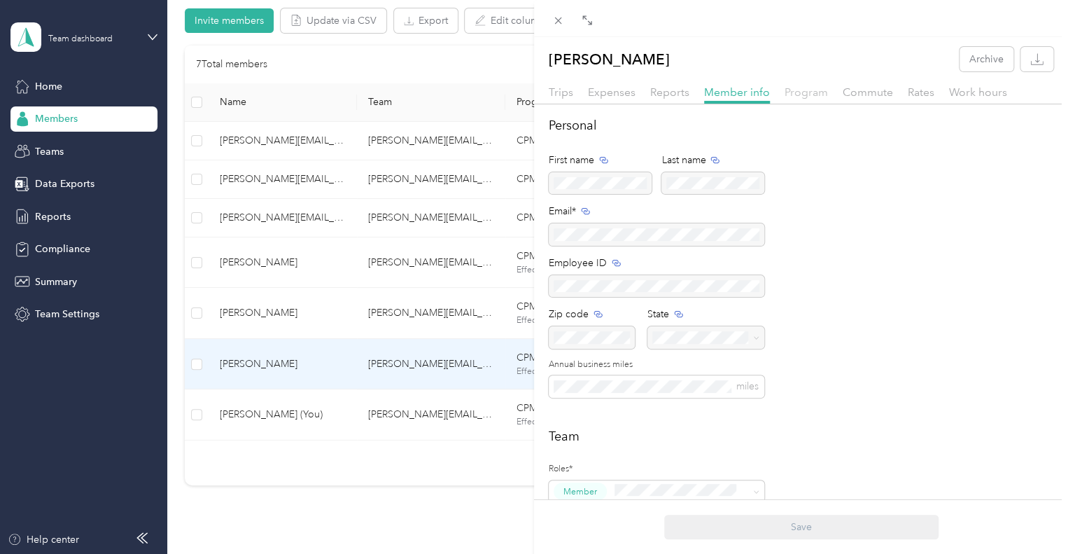
click at [816, 97] on span "Program" at bounding box center [806, 91] width 43 height 13
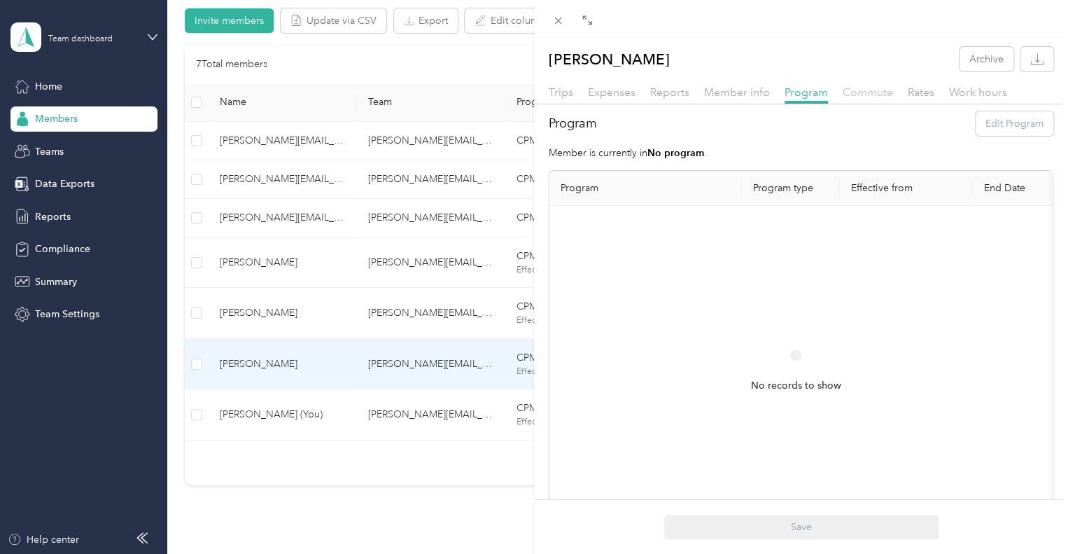
click at [858, 95] on span "Commute" at bounding box center [868, 91] width 50 height 13
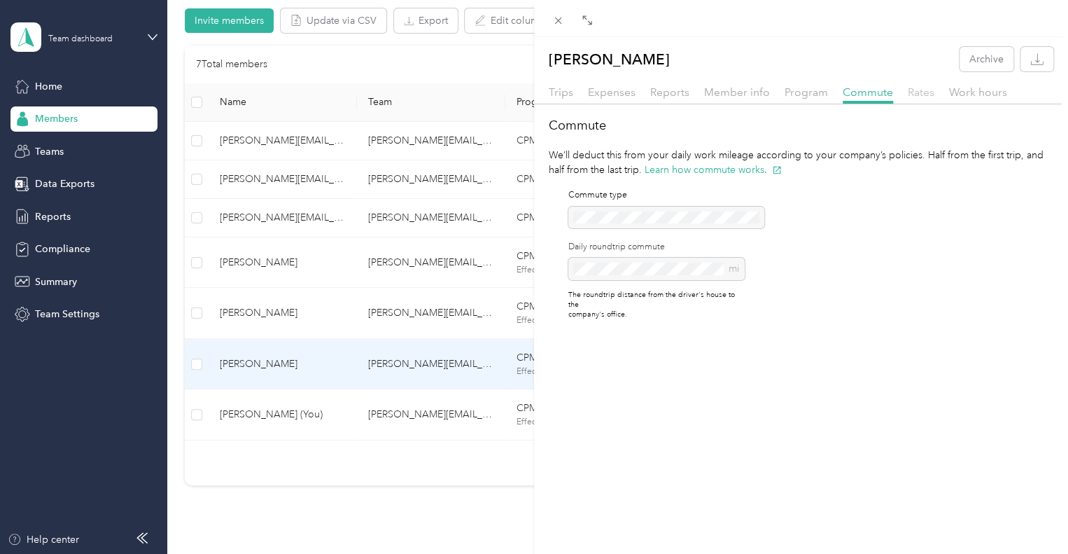
click at [927, 94] on span "Rates" at bounding box center [921, 91] width 27 height 13
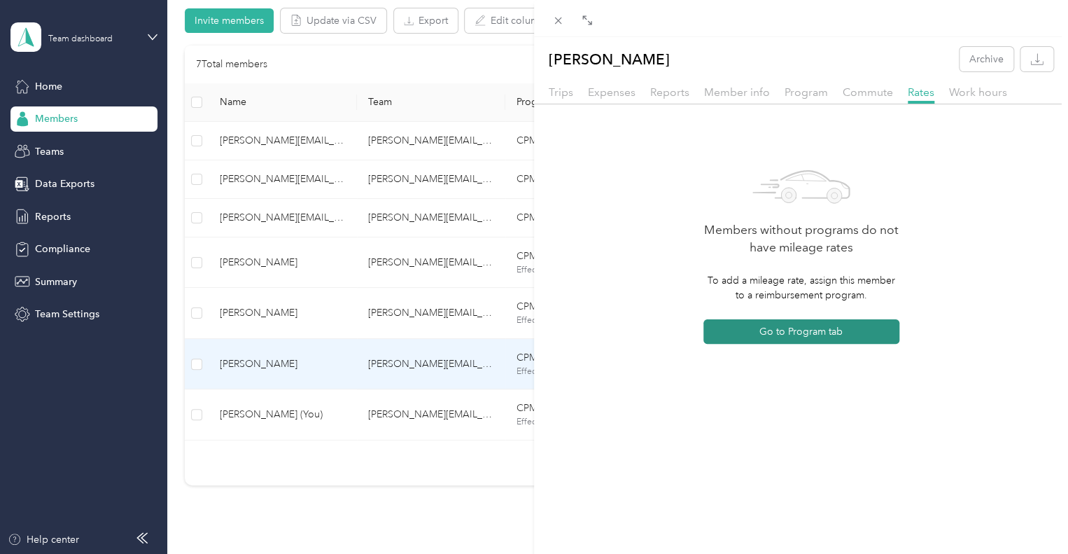
click at [759, 331] on button "Go to Program tab" at bounding box center [802, 331] width 196 height 25
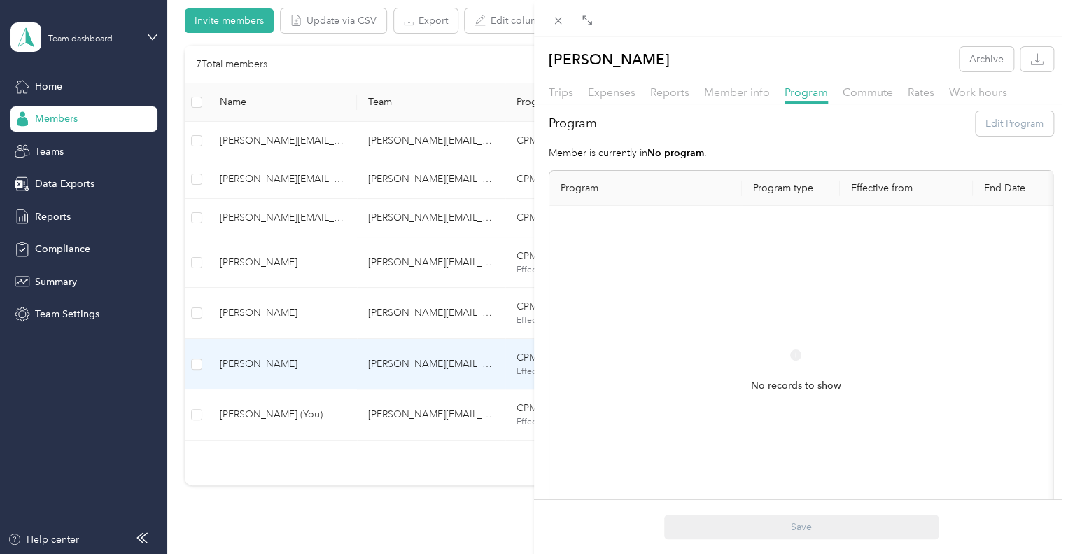
click at [973, 128] on div "Program Edit Program" at bounding box center [801, 123] width 505 height 25
click at [970, 99] on div "Work hours" at bounding box center [978, 93] width 58 height 18
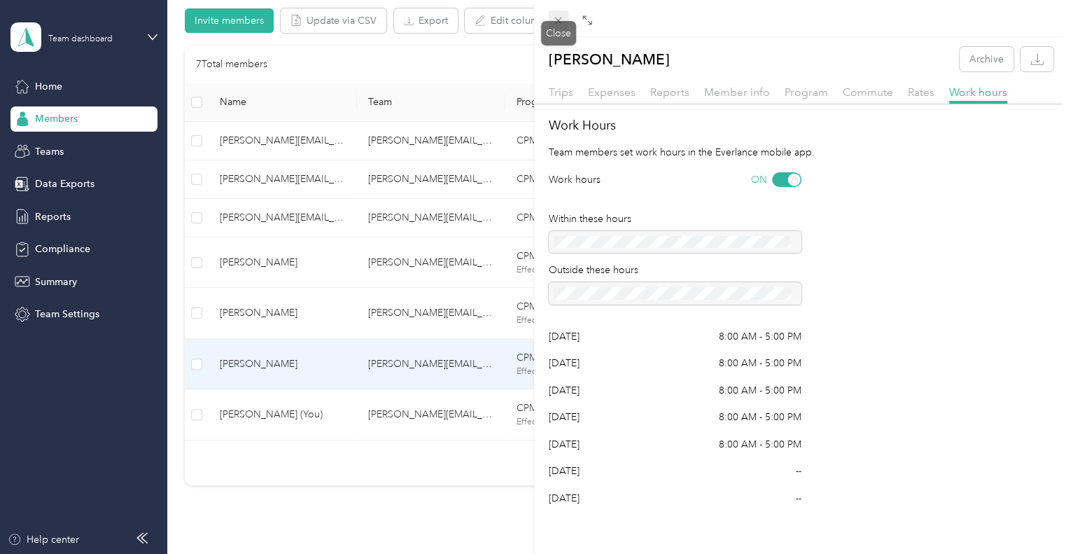
click at [558, 19] on icon at bounding box center [558, 21] width 12 height 12
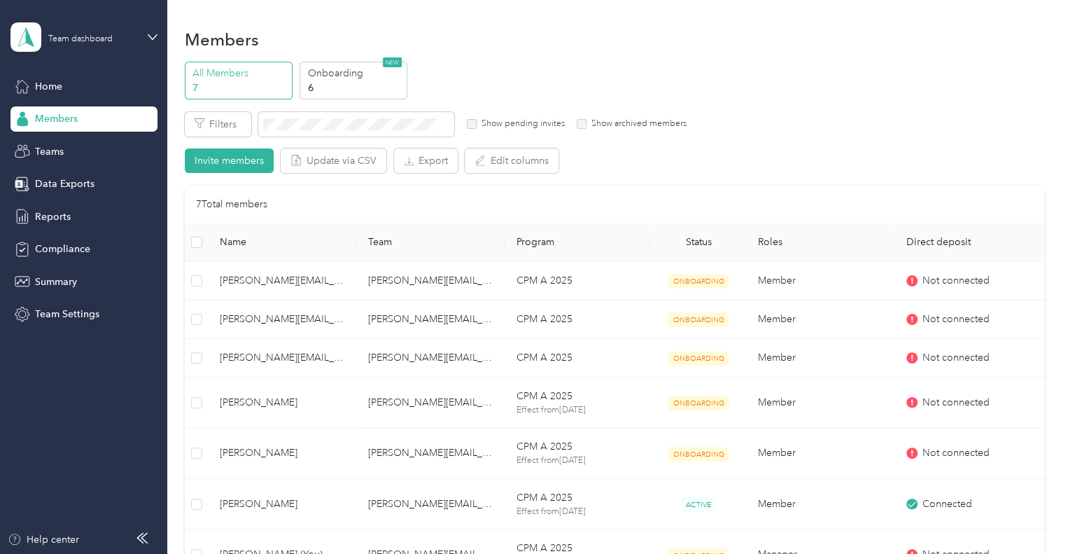
click at [722, 52] on div "Members" at bounding box center [615, 39] width 860 height 29
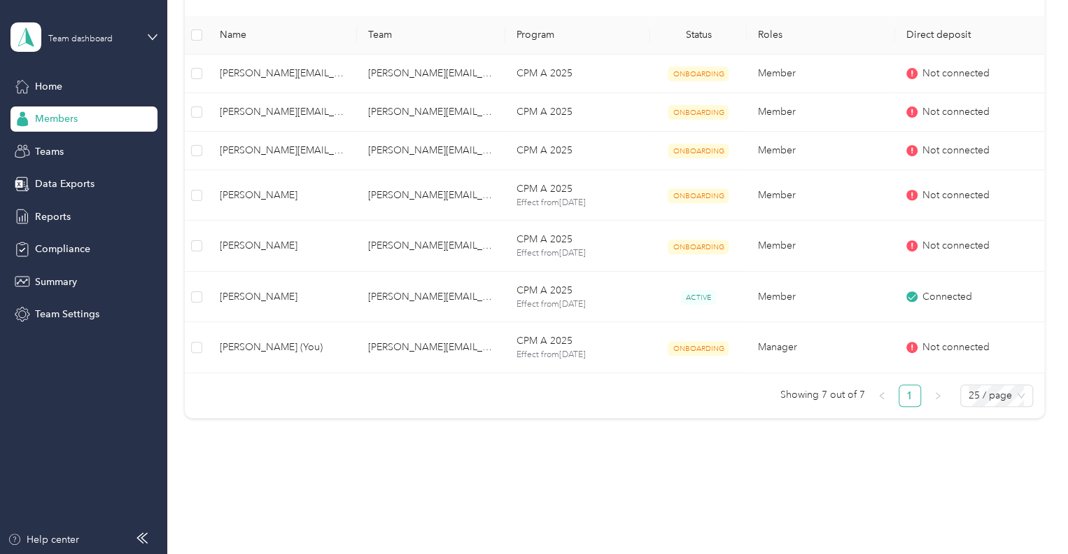
scroll to position [210, 0]
